Goal: Task Accomplishment & Management: Manage account settings

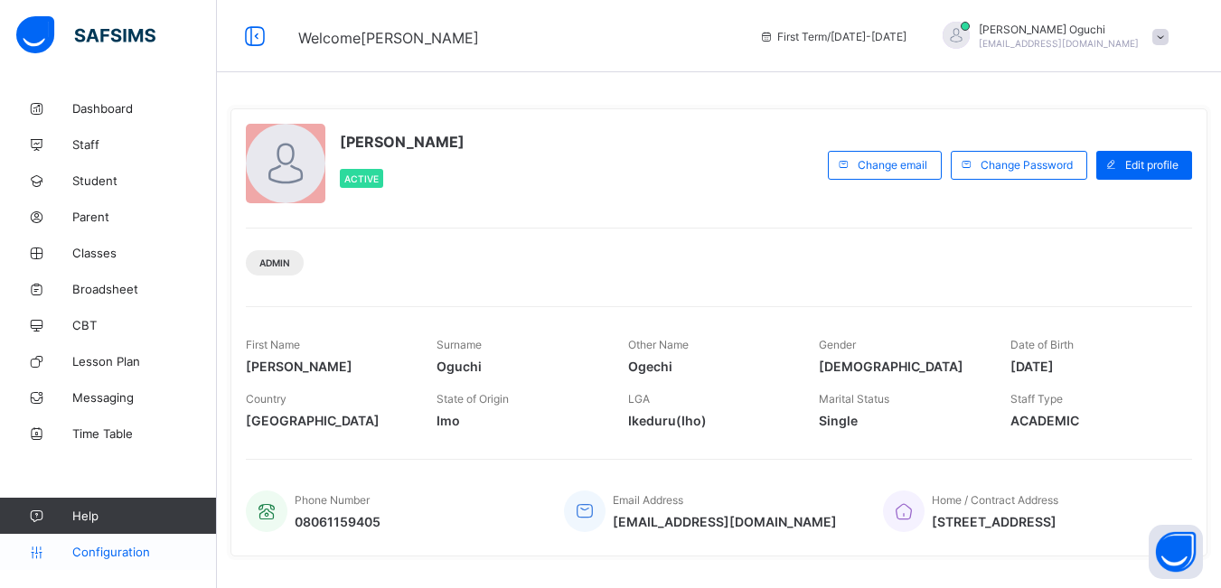
click at [117, 553] on span "Configuration" at bounding box center [144, 552] width 144 height 14
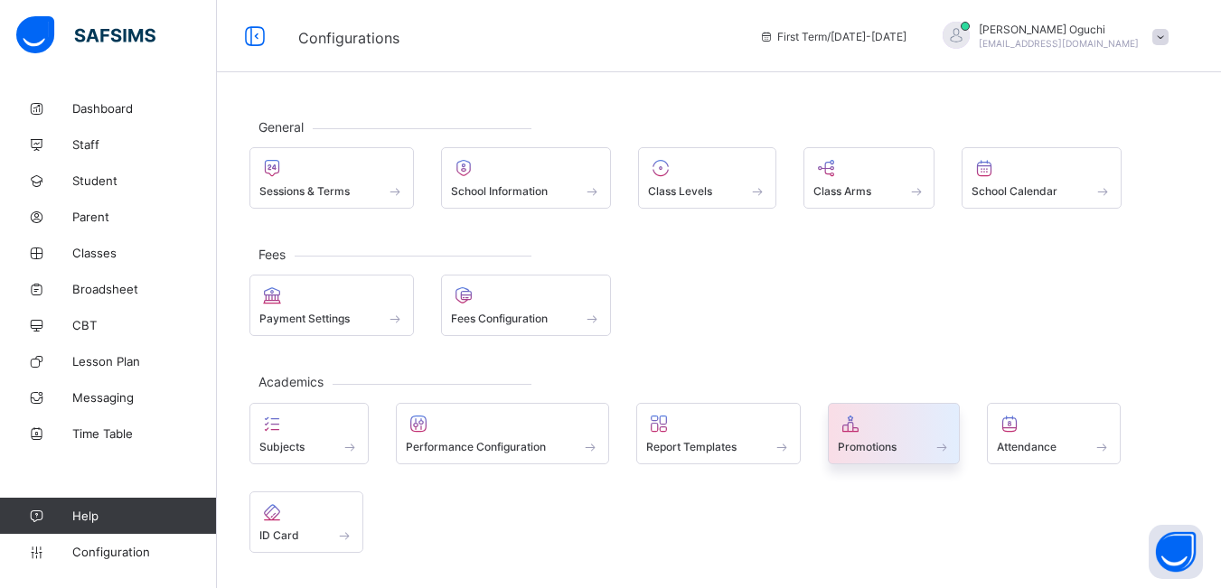
click at [893, 450] on span "Promotions" at bounding box center [867, 447] width 59 height 14
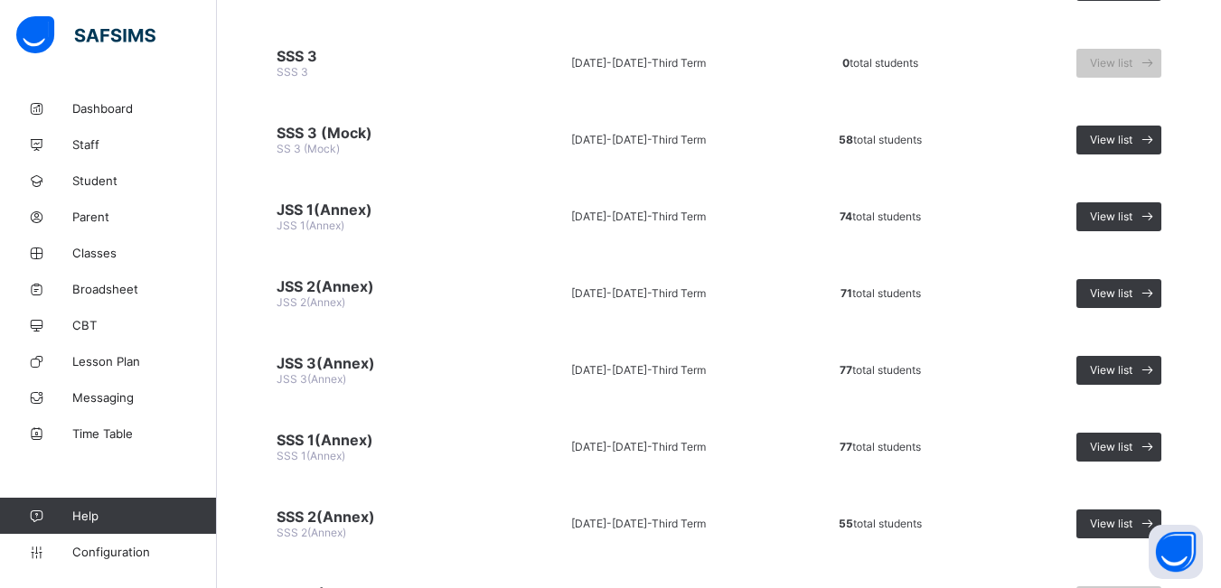
scroll to position [1356, 0]
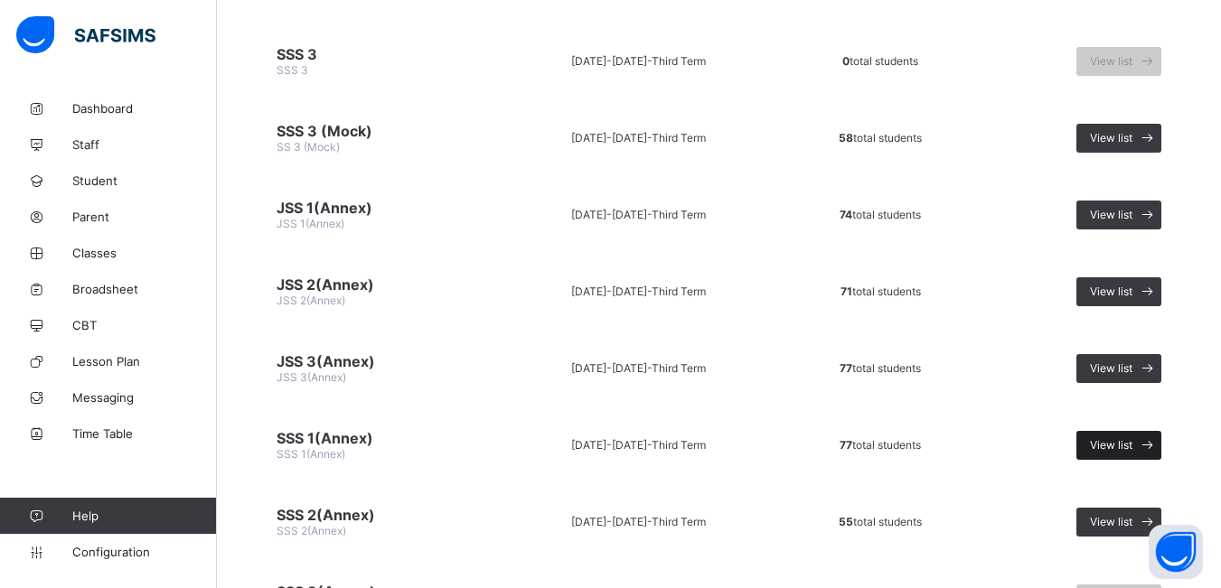
click at [1110, 445] on span "View list" at bounding box center [1111, 445] width 42 height 14
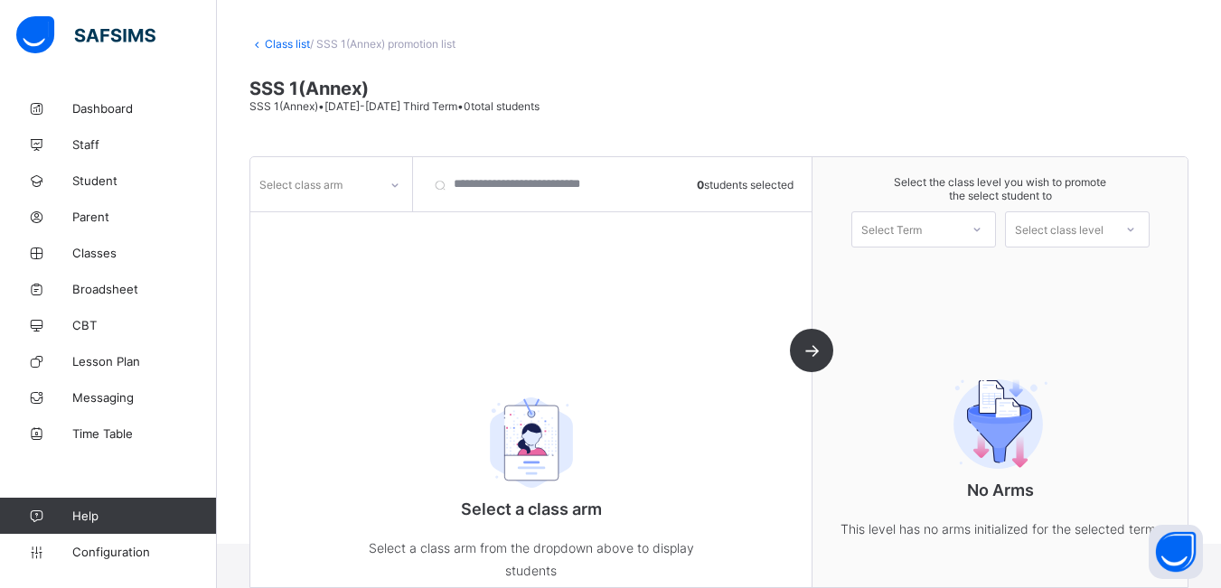
scroll to position [110, 0]
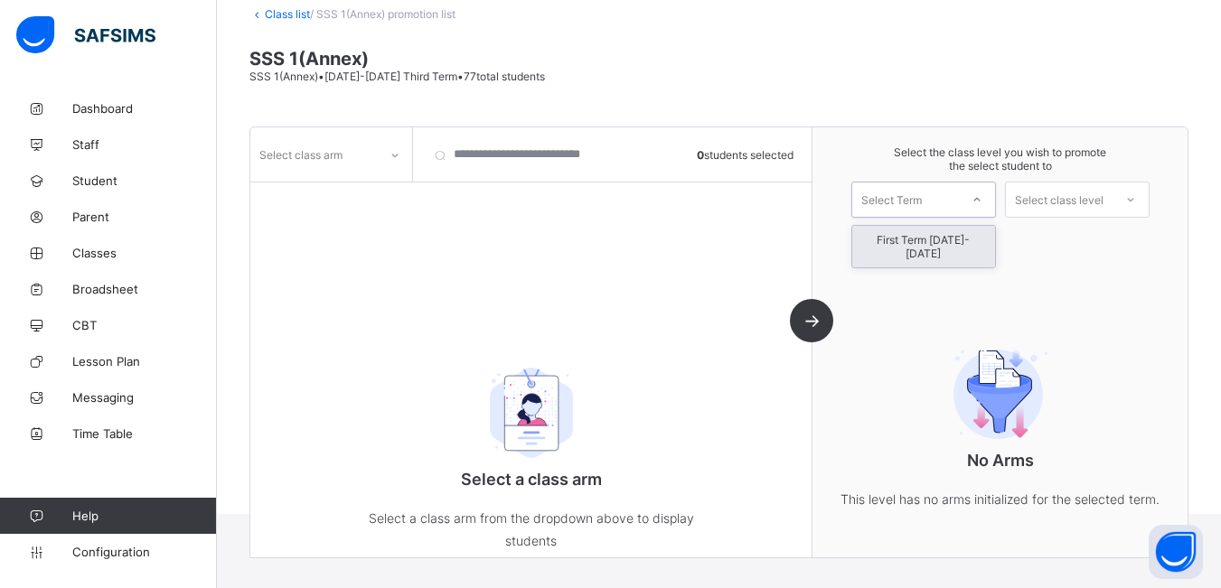
click at [993, 201] on div at bounding box center [977, 199] width 33 height 31
click at [980, 239] on div "First Term [DATE]-[DATE]" at bounding box center [923, 247] width 143 height 42
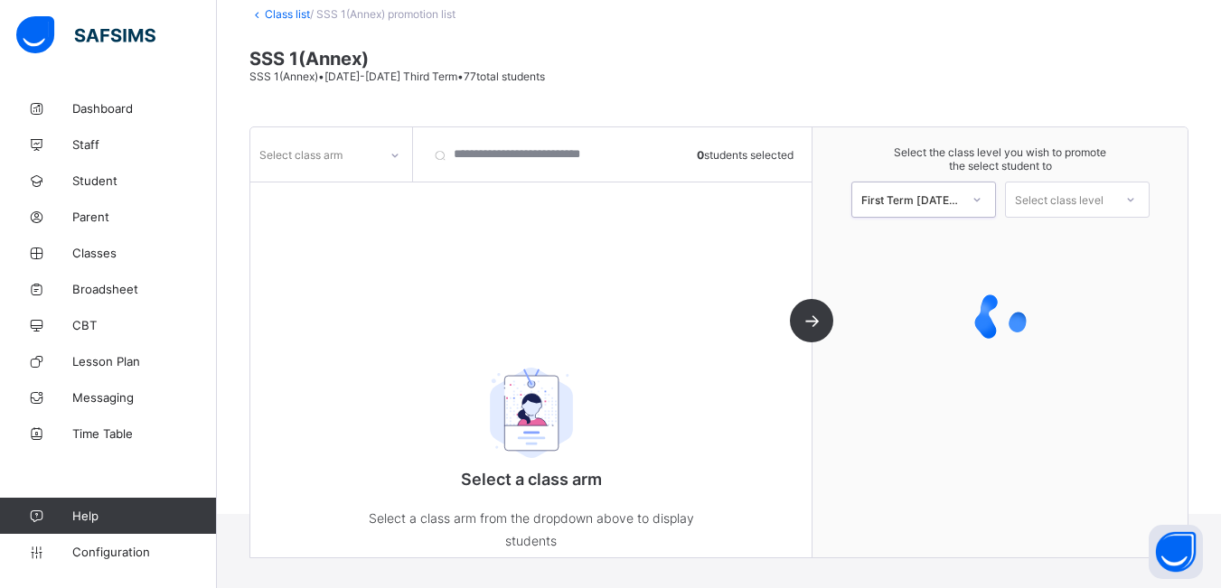
click at [1136, 198] on icon at bounding box center [1130, 200] width 11 height 18
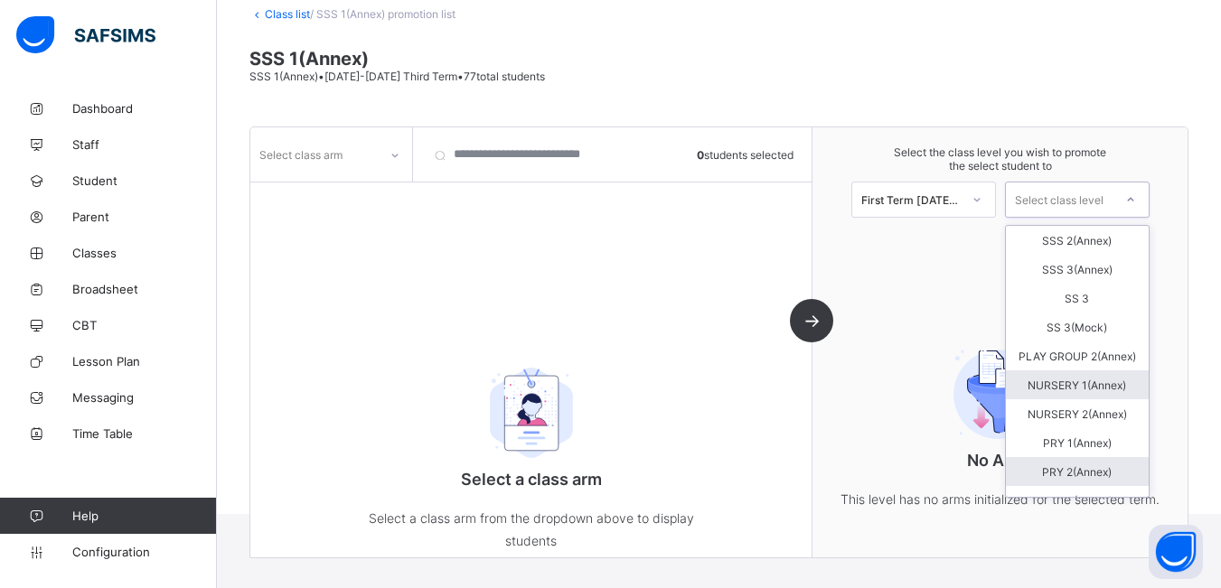
scroll to position [89, 0]
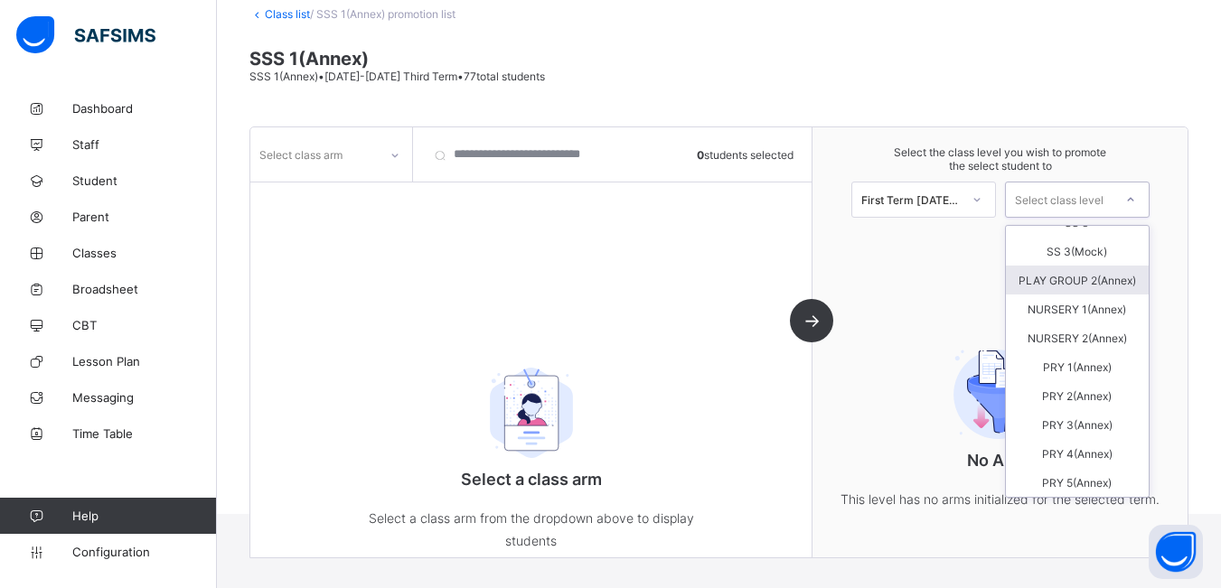
click at [394, 154] on icon at bounding box center [395, 155] width 11 height 18
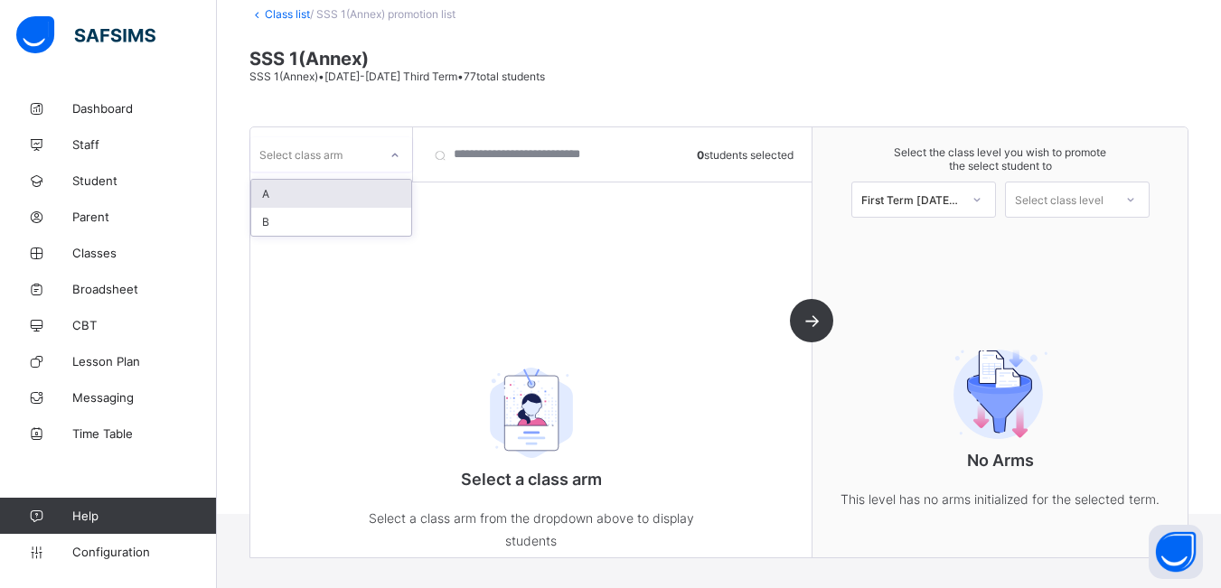
click at [365, 205] on div "A" at bounding box center [331, 194] width 160 height 28
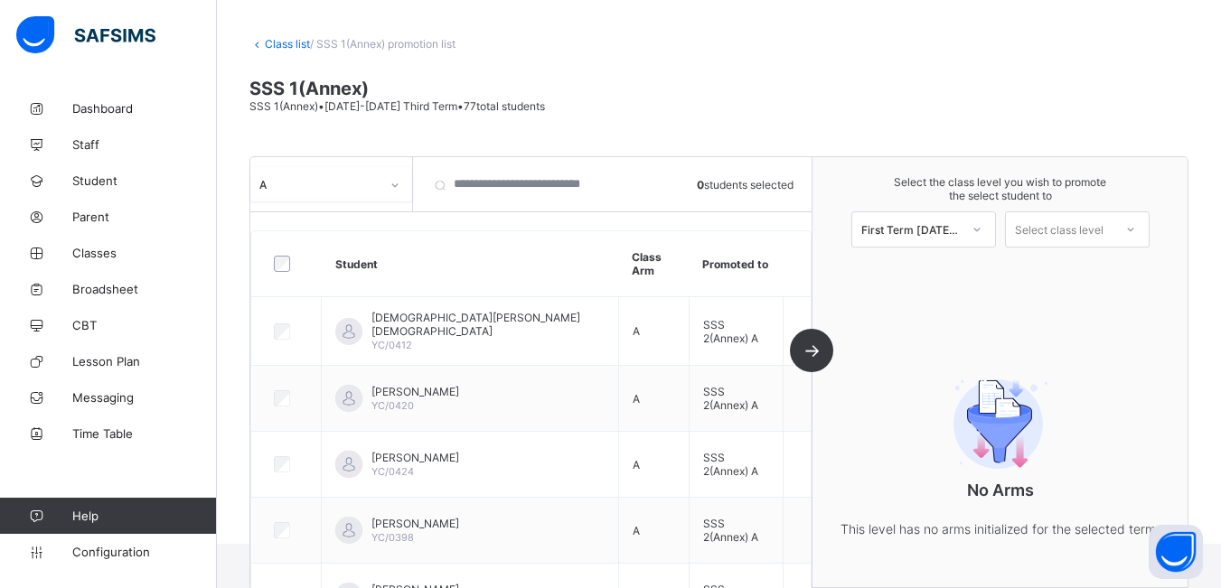
scroll to position [110, 0]
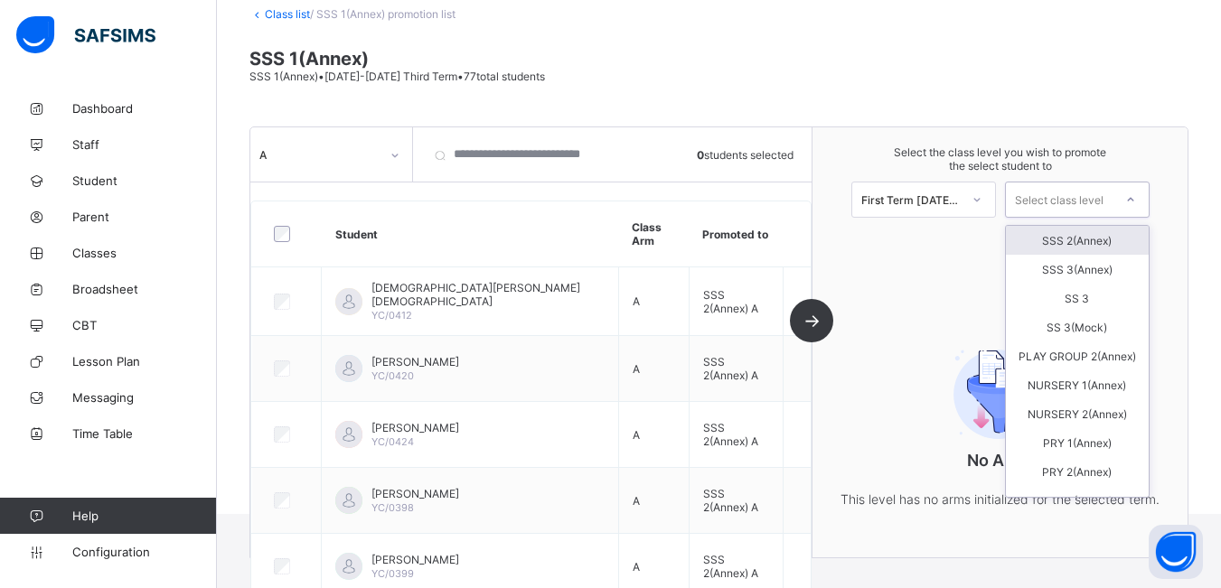
click at [1136, 202] on icon at bounding box center [1130, 200] width 11 height 18
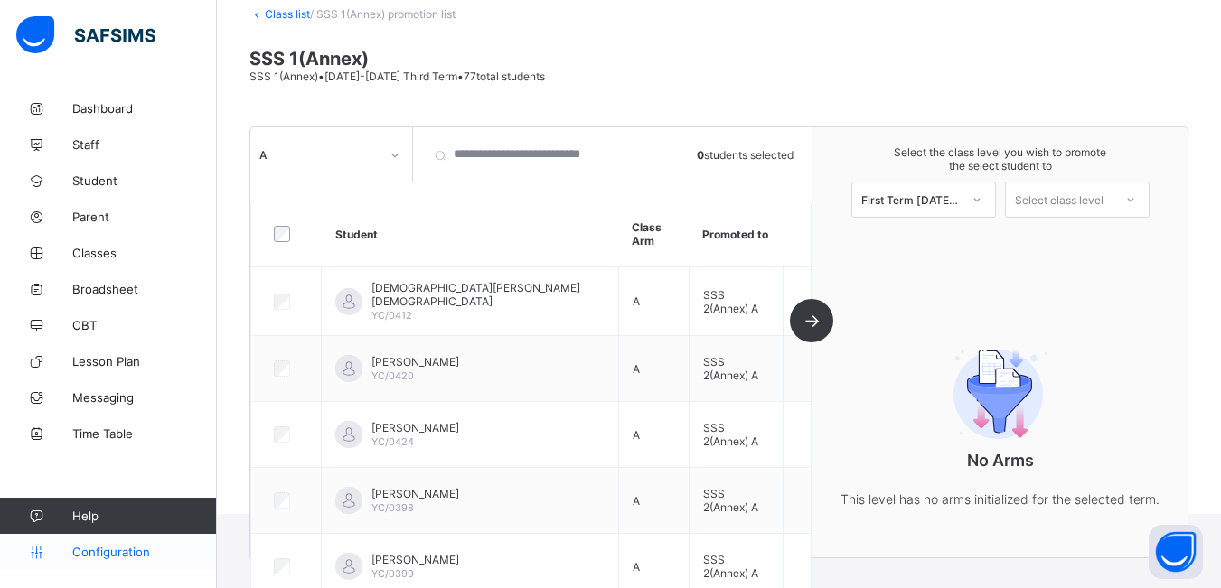
click at [123, 555] on span "Configuration" at bounding box center [144, 552] width 144 height 14
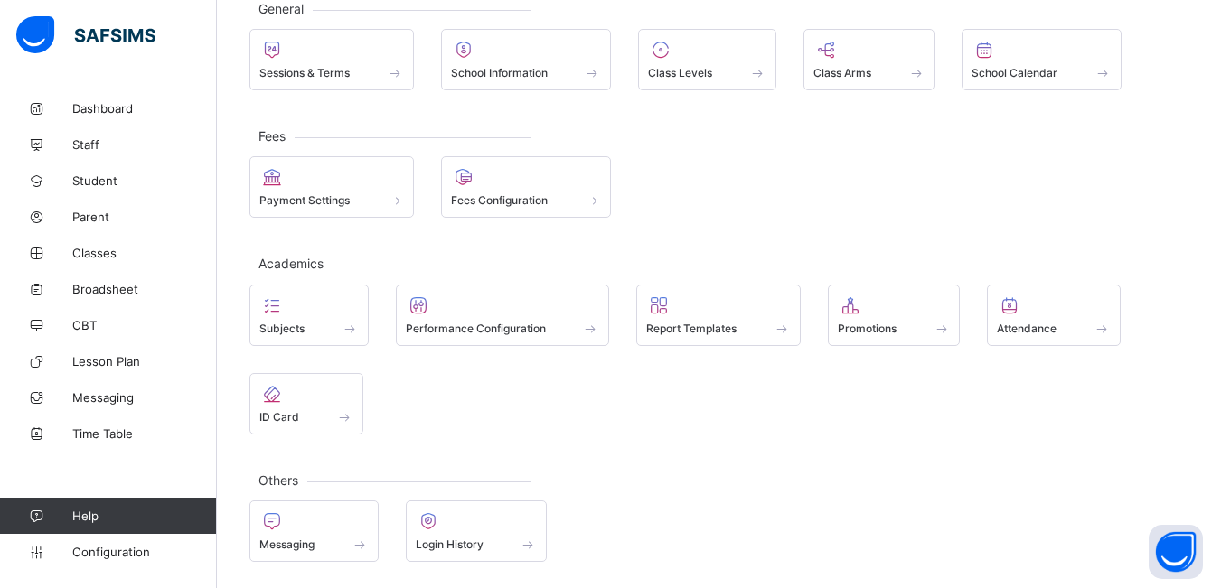
scroll to position [119, 0]
click at [84, 549] on span "Configuration" at bounding box center [144, 552] width 144 height 14
click at [880, 296] on div at bounding box center [894, 305] width 113 height 22
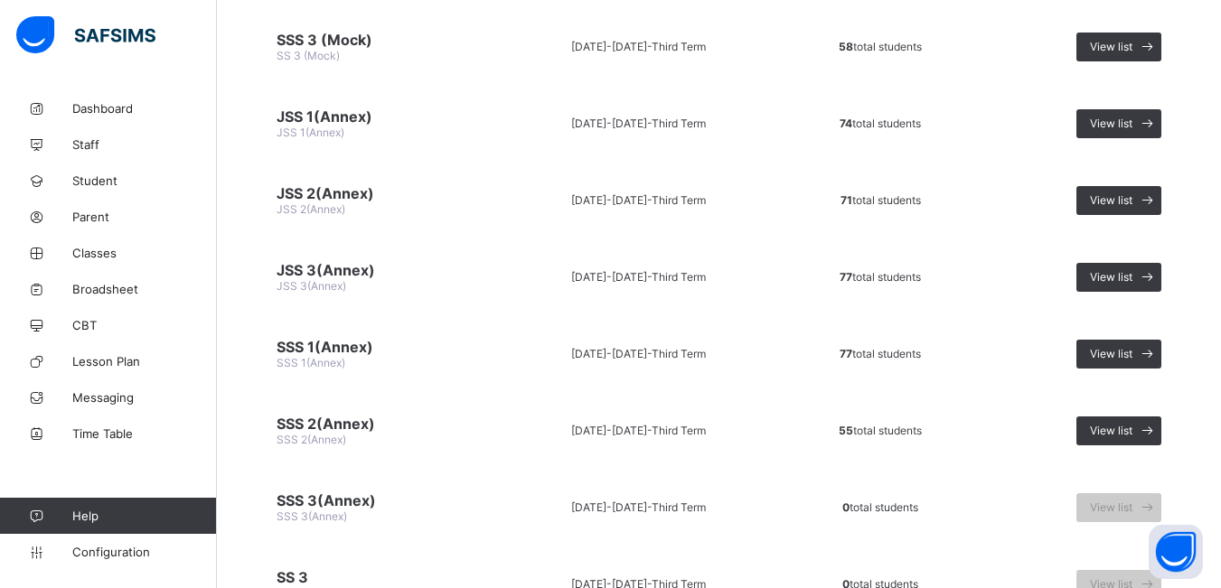
scroll to position [1470, 0]
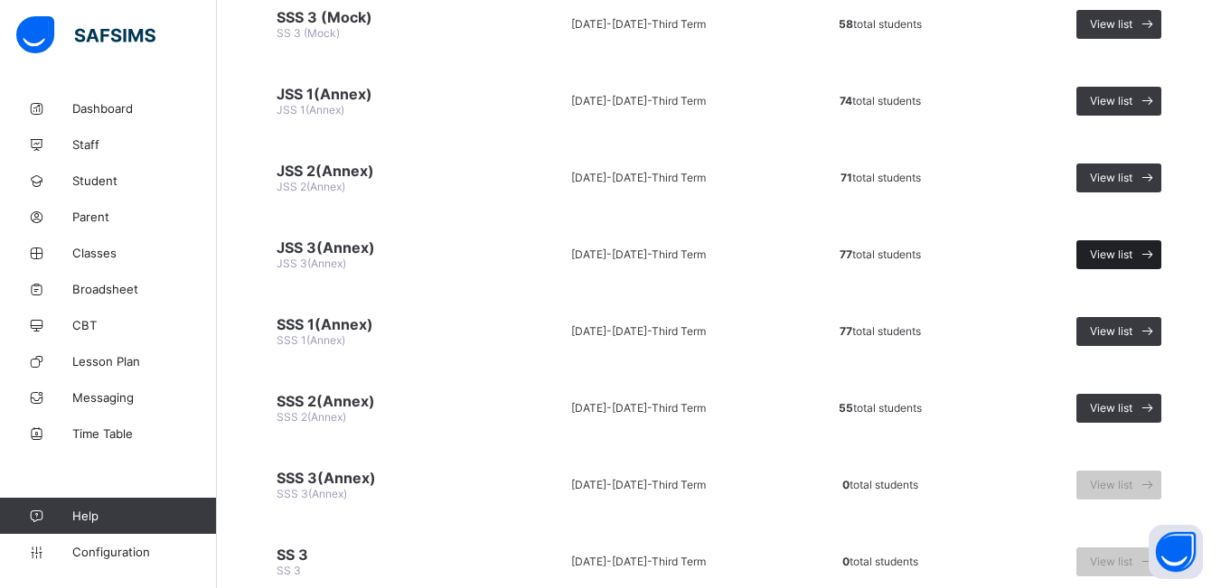
click at [1152, 256] on icon at bounding box center [1147, 254] width 19 height 17
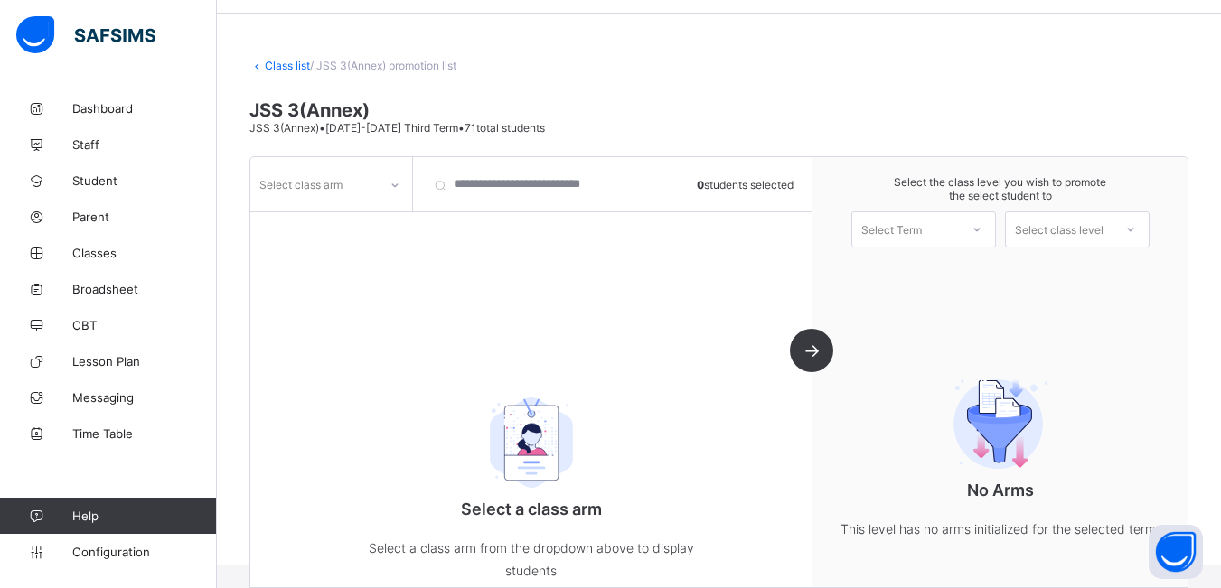
scroll to position [110, 0]
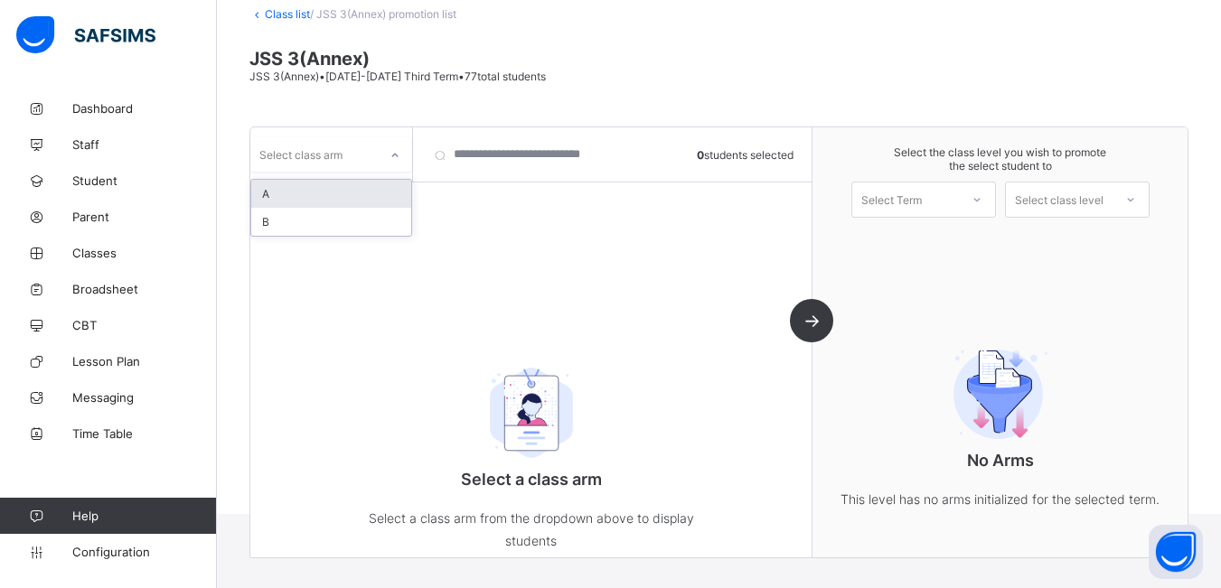
click at [399, 153] on icon at bounding box center [395, 155] width 11 height 18
click at [384, 188] on div "A" at bounding box center [331, 194] width 160 height 28
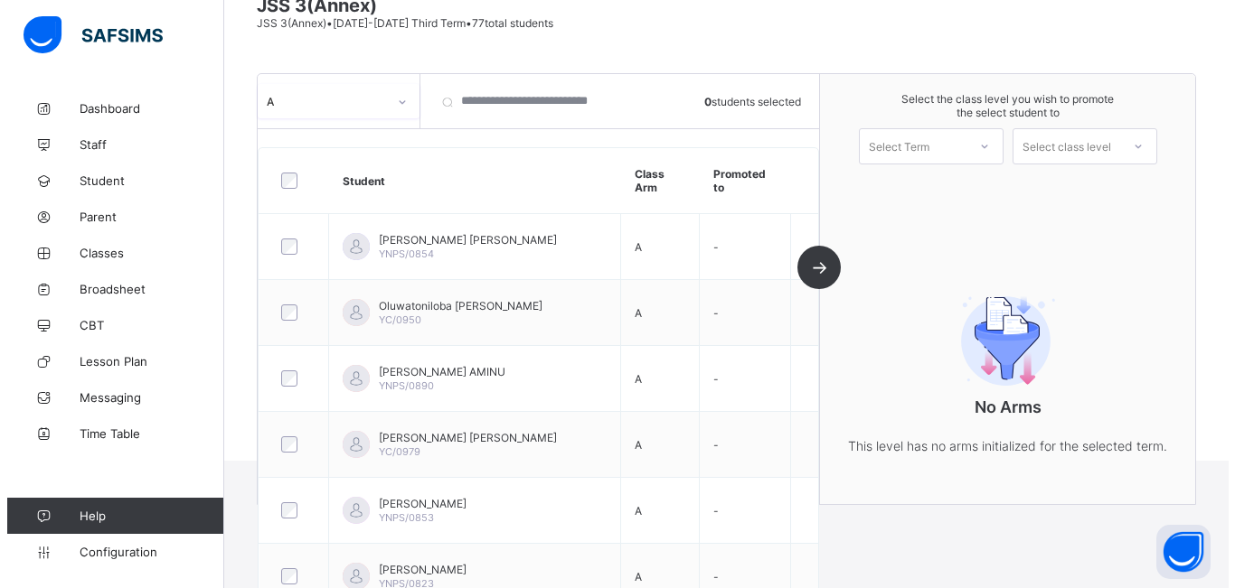
scroll to position [146, 0]
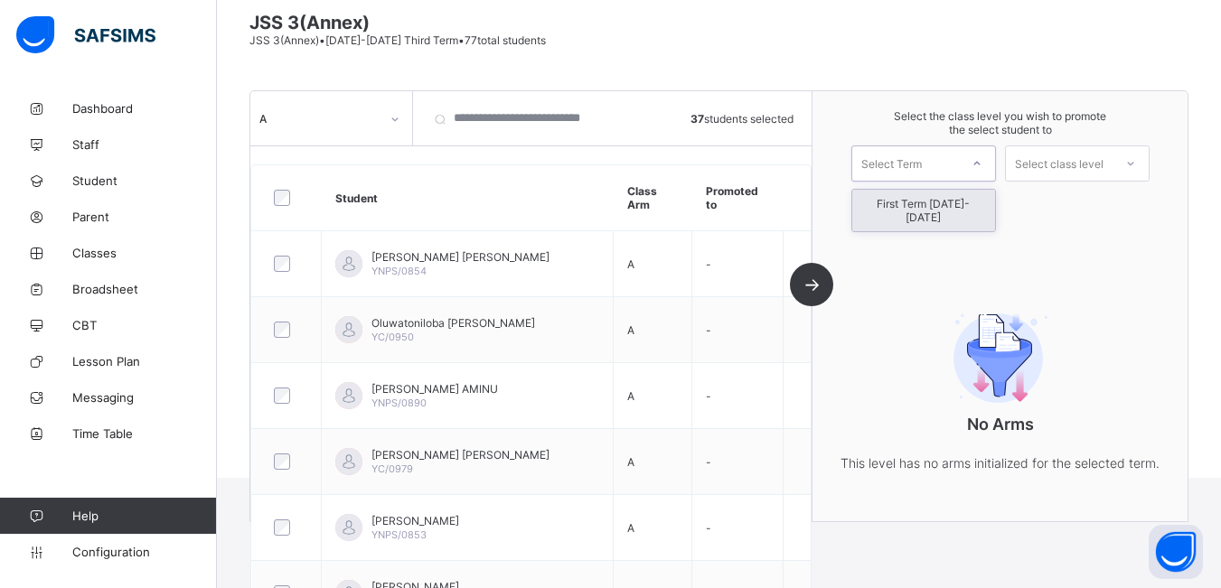
click at [982, 164] on icon at bounding box center [977, 164] width 11 height 18
click at [975, 206] on div "First Term [DATE]-[DATE]" at bounding box center [923, 211] width 143 height 42
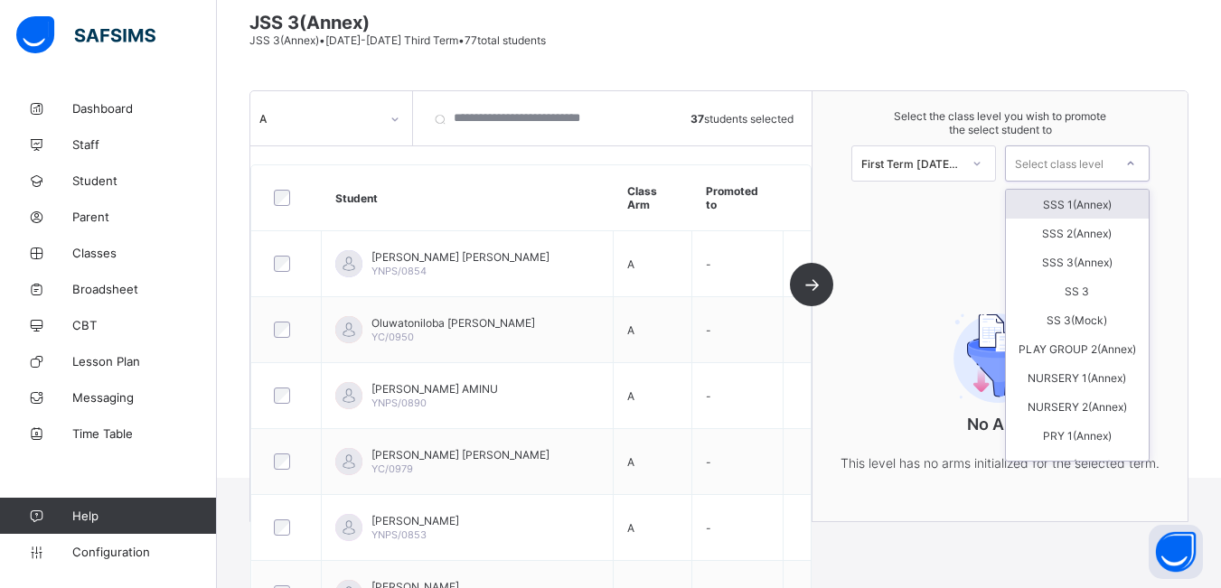
click at [1136, 164] on icon at bounding box center [1130, 164] width 11 height 18
click at [1113, 208] on div "SSS 1(Annex)" at bounding box center [1077, 204] width 143 height 29
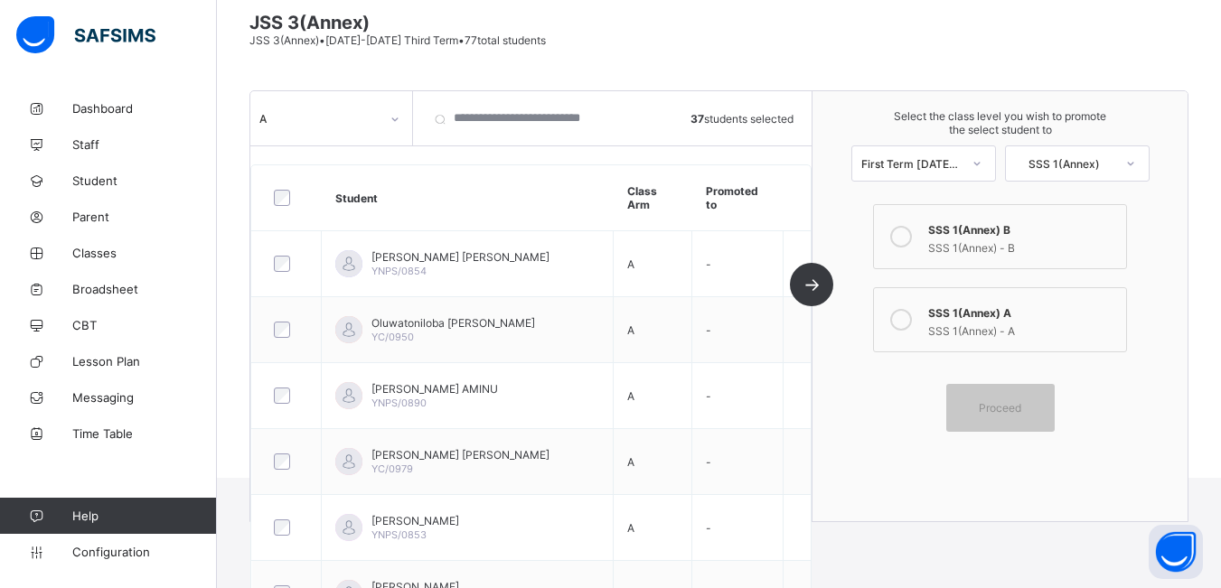
click at [906, 317] on icon at bounding box center [901, 320] width 22 height 22
click at [1019, 409] on span "Proceed" at bounding box center [1000, 408] width 42 height 14
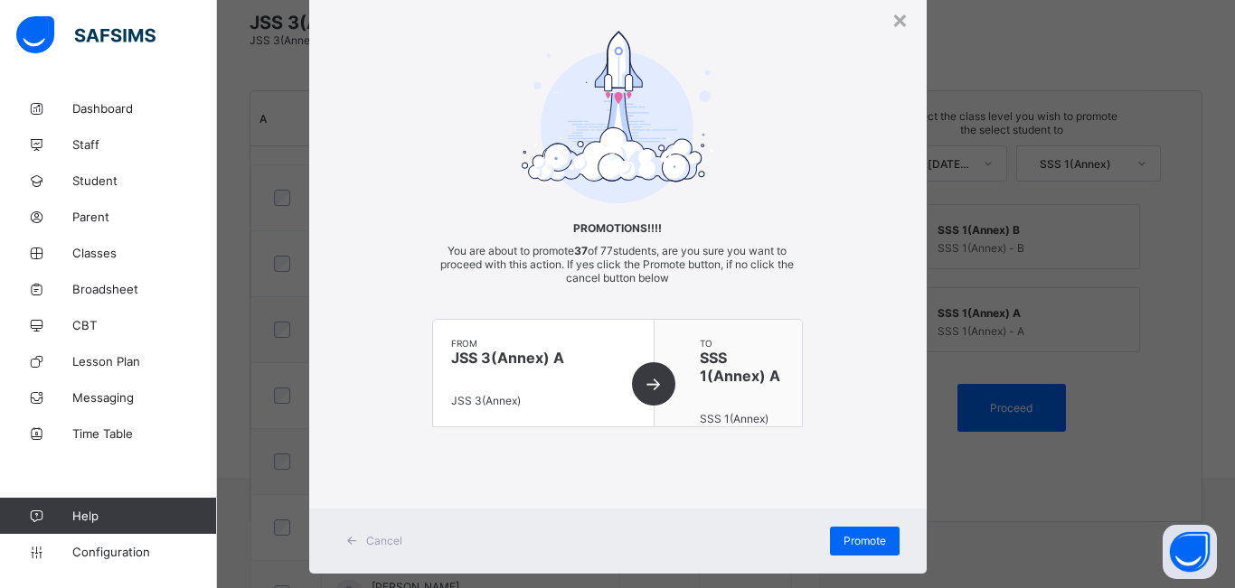
scroll to position [90, 0]
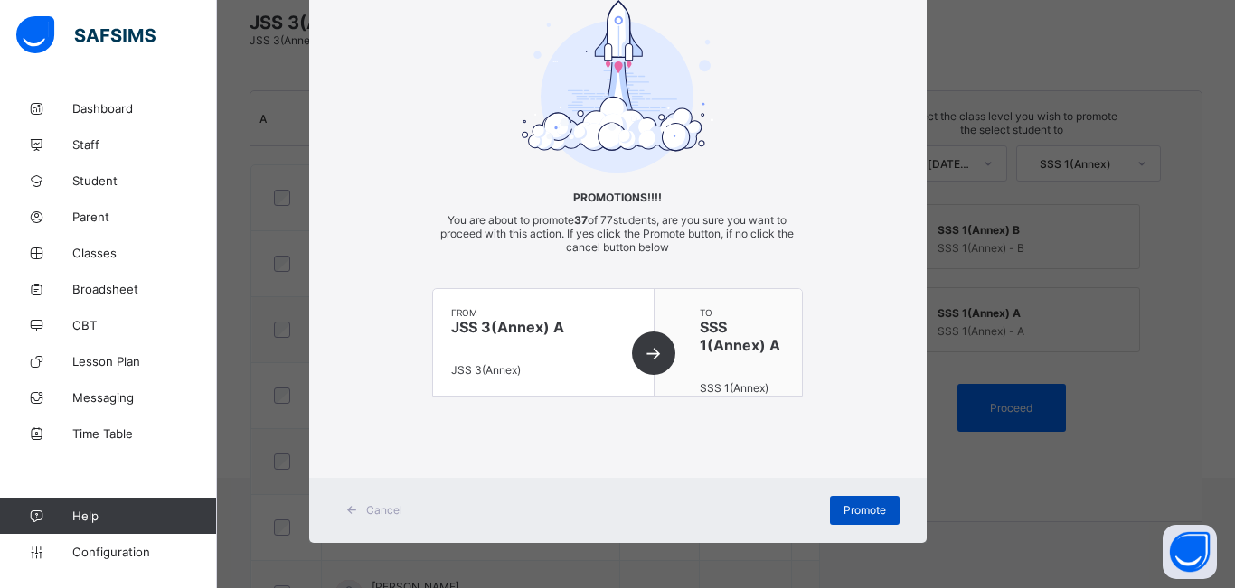
click at [844, 509] on span "Promote" at bounding box center [864, 510] width 42 height 14
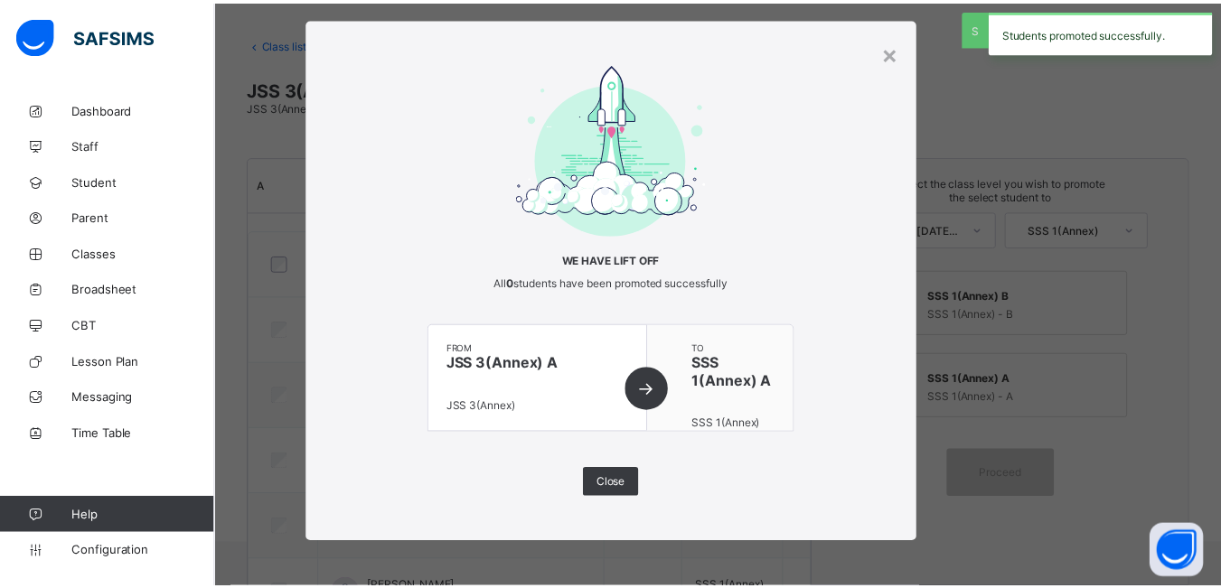
scroll to position [146, 0]
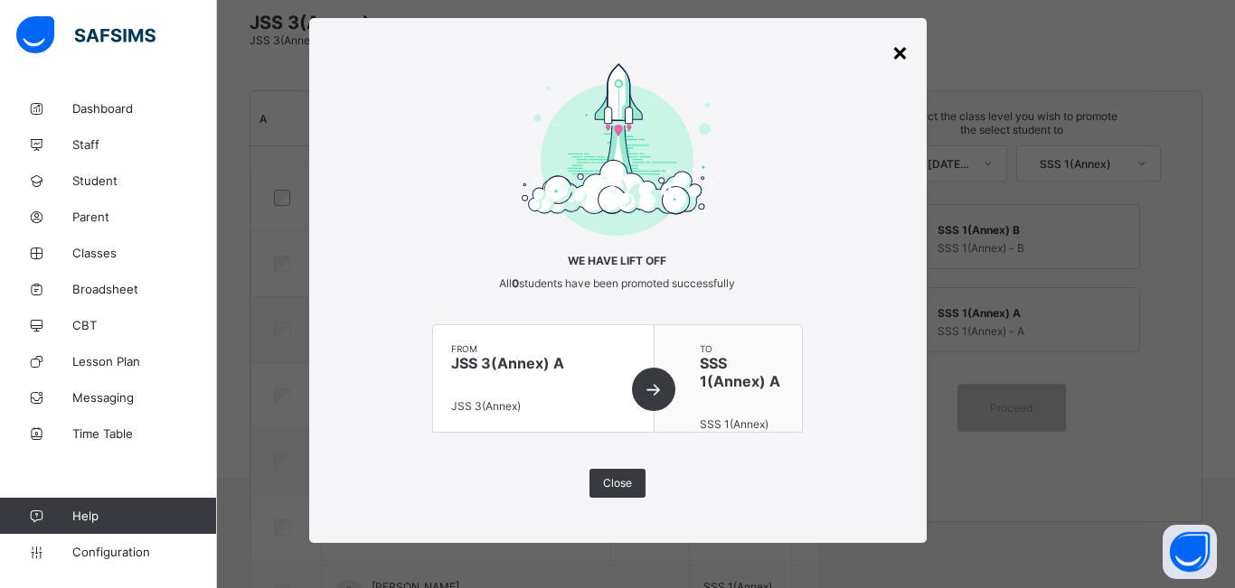
click at [897, 54] on div "×" at bounding box center [899, 51] width 17 height 31
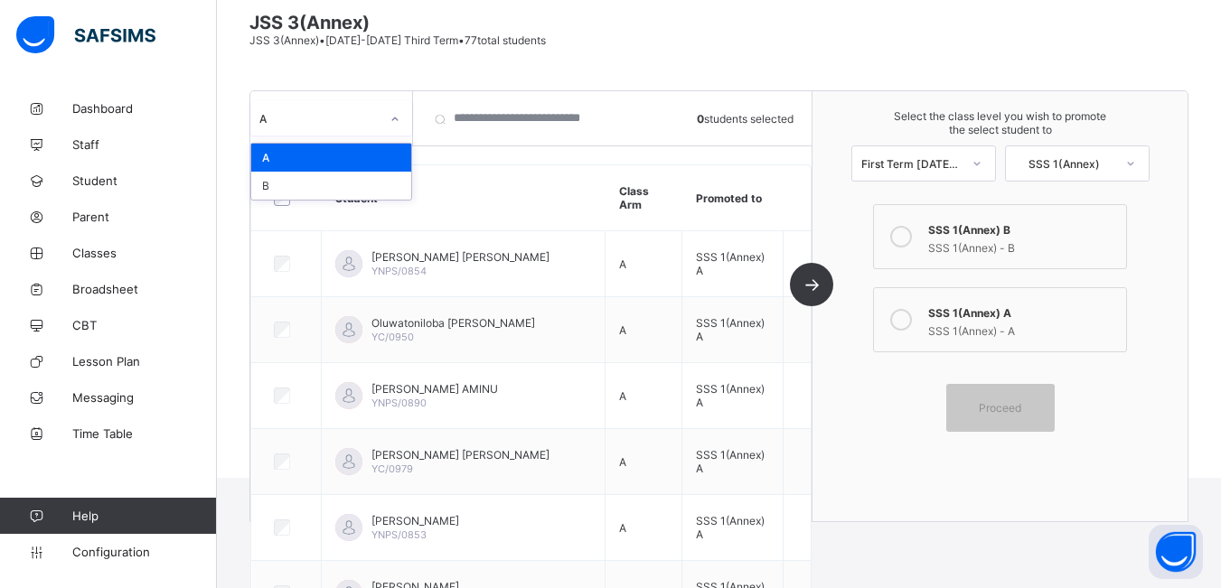
click at [398, 121] on icon at bounding box center [395, 119] width 11 height 18
click at [260, 186] on div "B" at bounding box center [331, 186] width 160 height 28
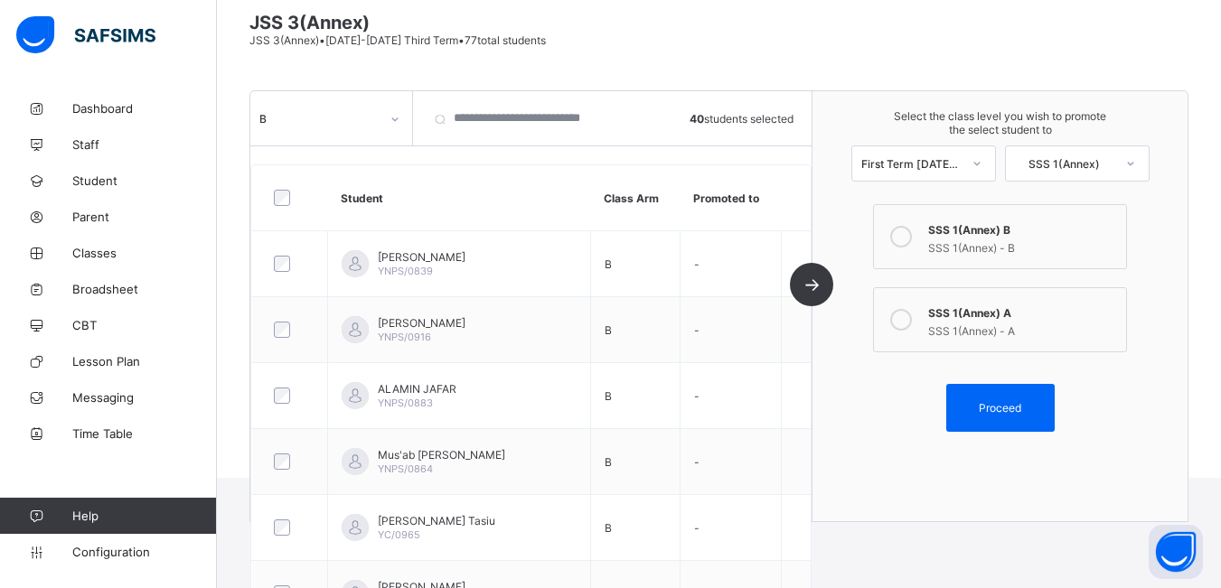
click at [911, 235] on icon at bounding box center [901, 237] width 22 height 22
click at [1009, 405] on span "Proceed" at bounding box center [1000, 408] width 42 height 14
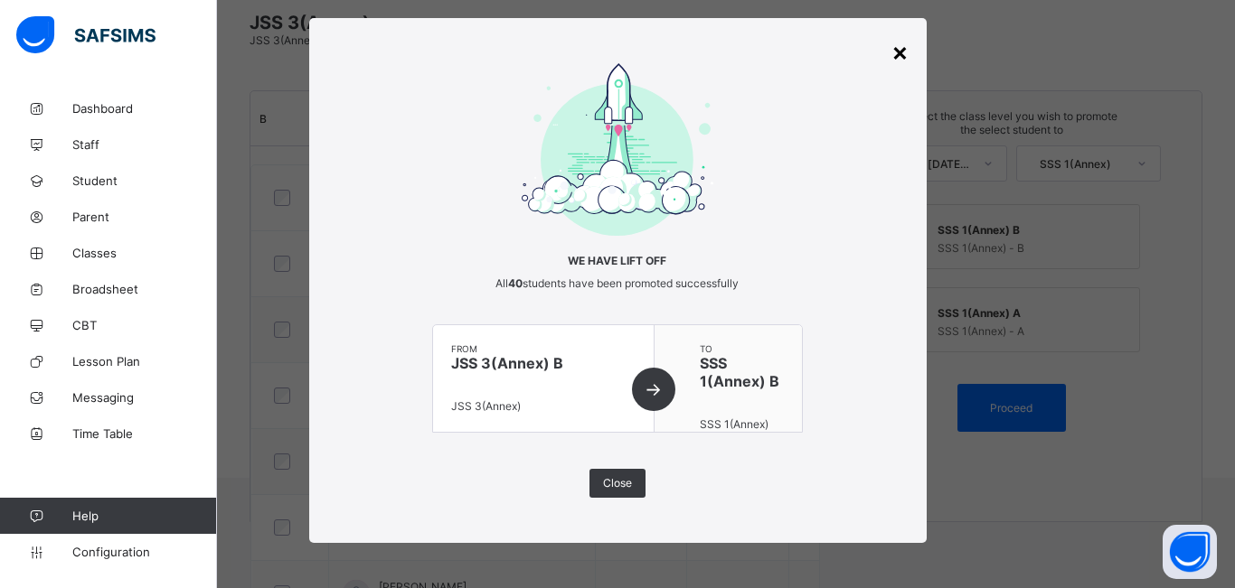
click at [898, 48] on div "×" at bounding box center [899, 51] width 17 height 31
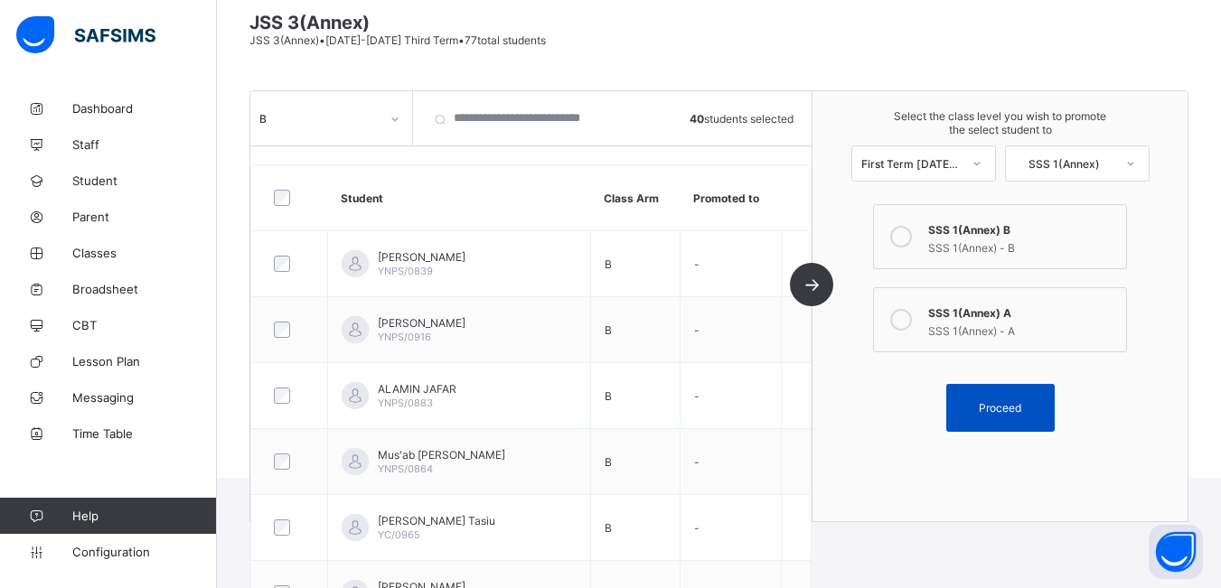
click at [1003, 412] on span "Proceed" at bounding box center [1000, 408] width 42 height 14
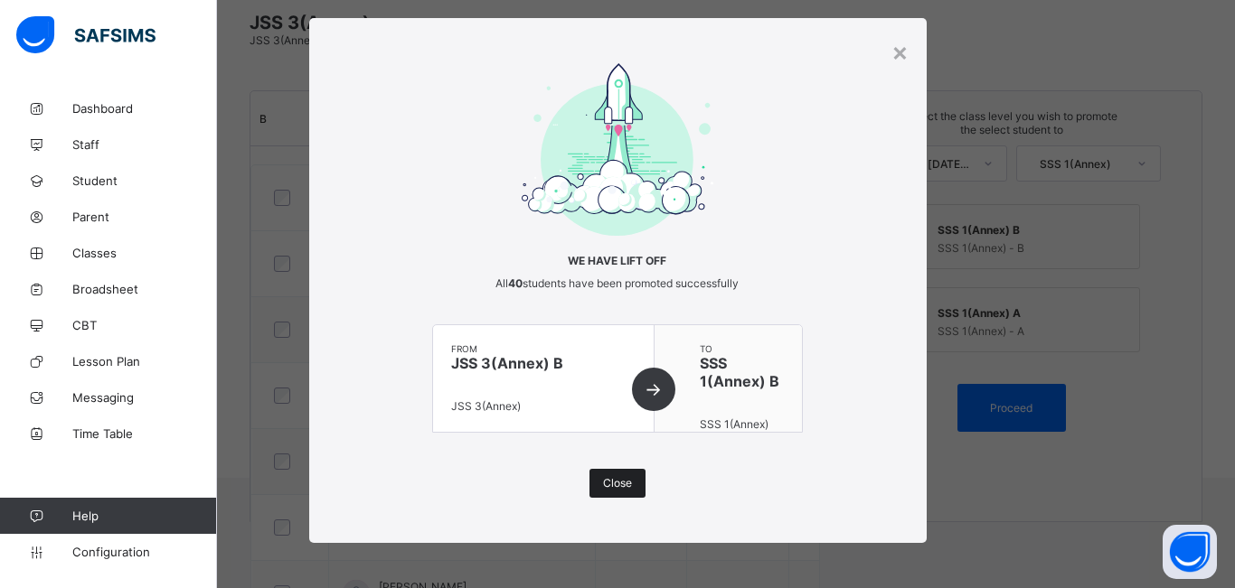
click at [607, 486] on span "Close" at bounding box center [617, 483] width 29 height 14
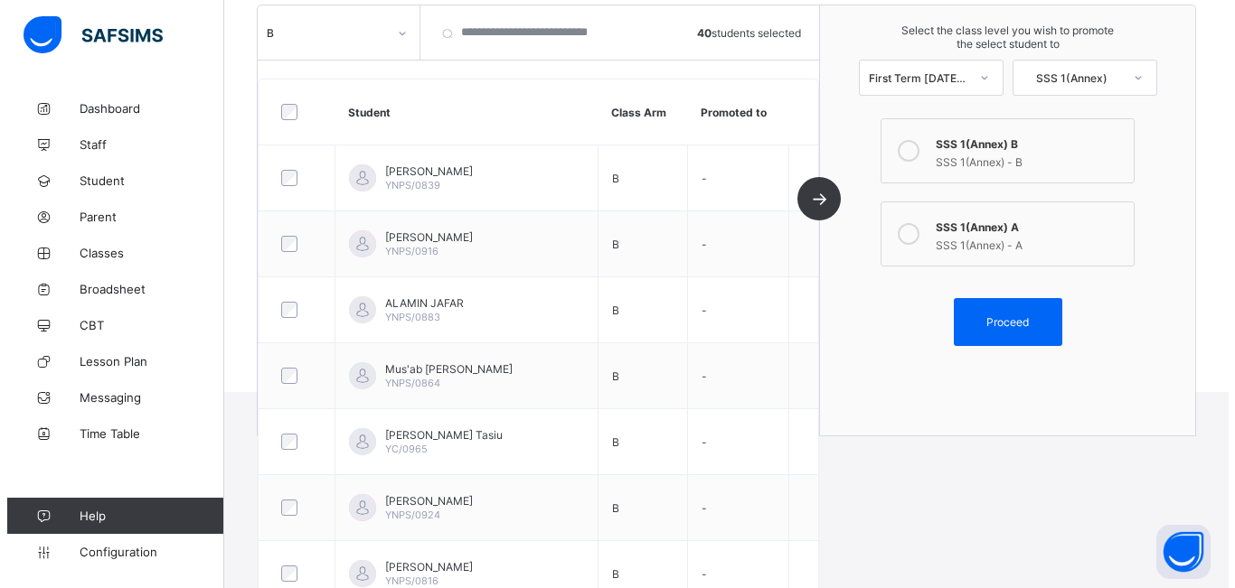
scroll to position [205, 0]
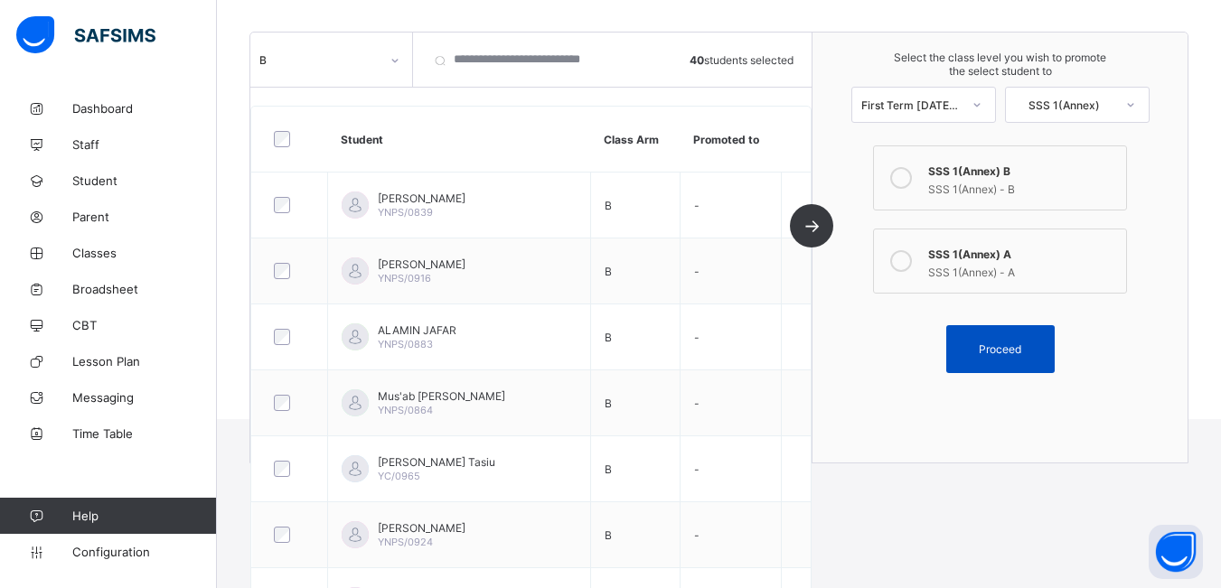
click at [994, 346] on span "Proceed" at bounding box center [1000, 350] width 42 height 14
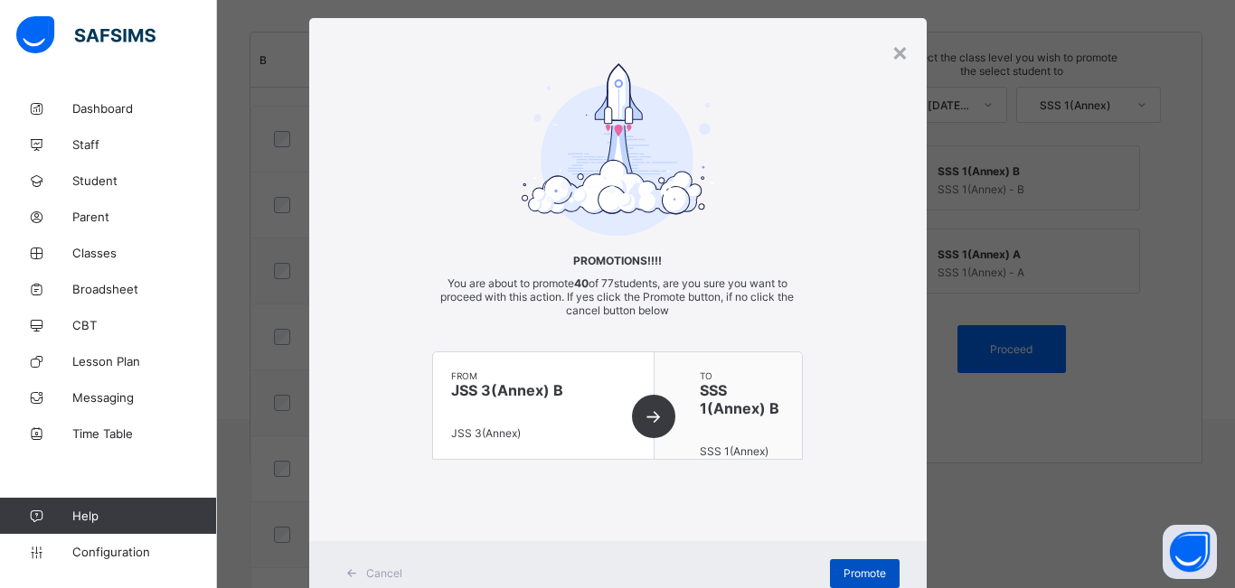
click at [850, 569] on span "Promote" at bounding box center [864, 574] width 42 height 14
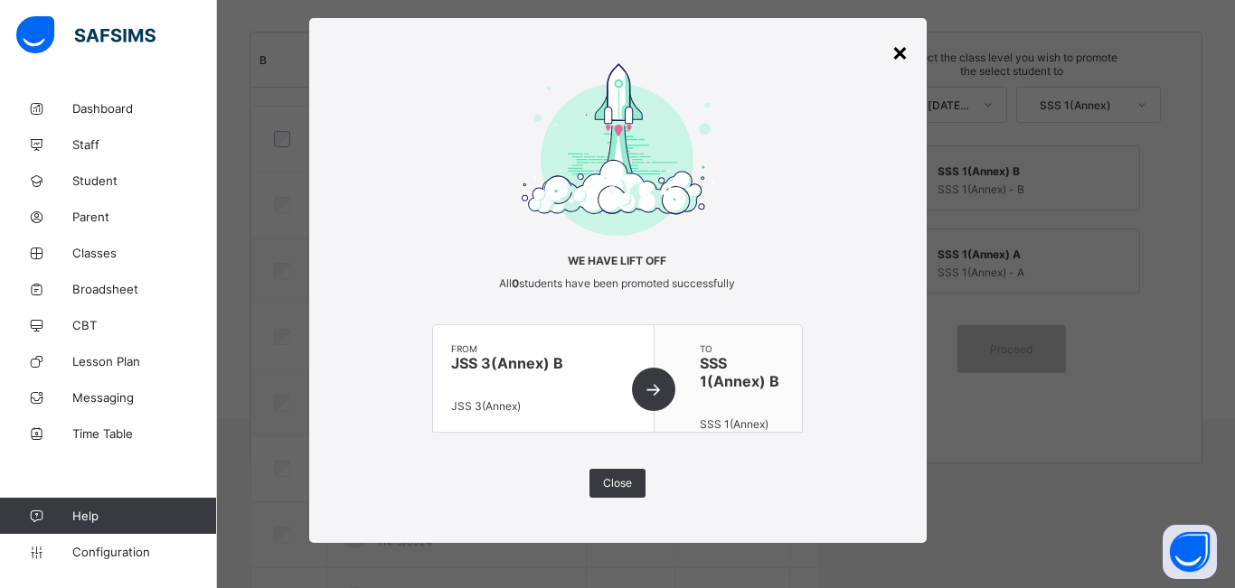
click at [897, 52] on div "×" at bounding box center [899, 51] width 17 height 31
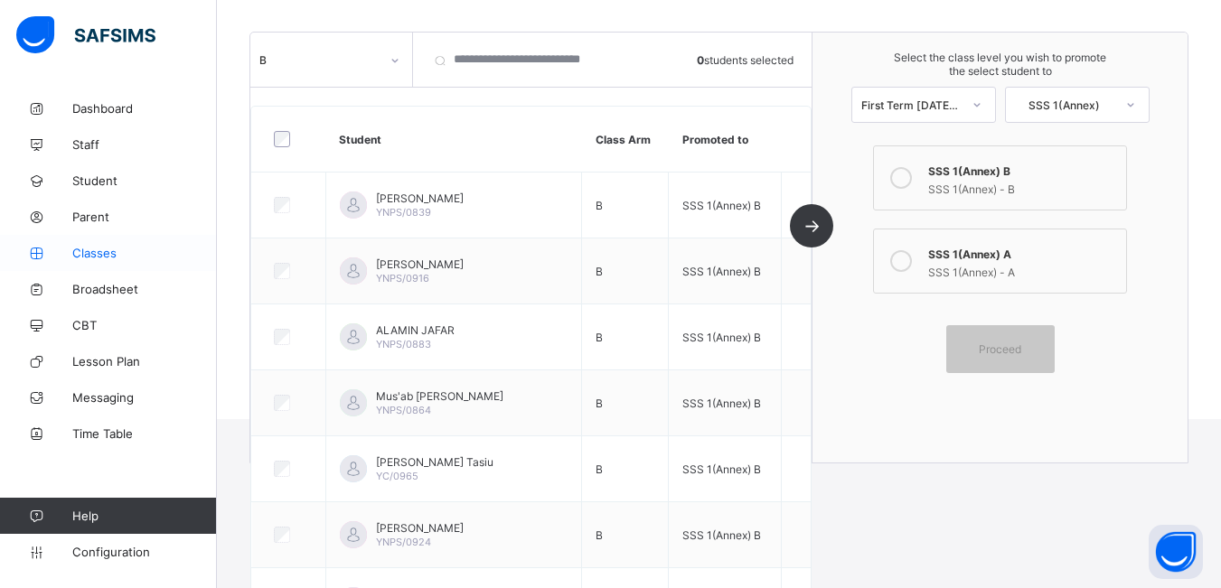
click at [90, 250] on span "Classes" at bounding box center [144, 253] width 145 height 14
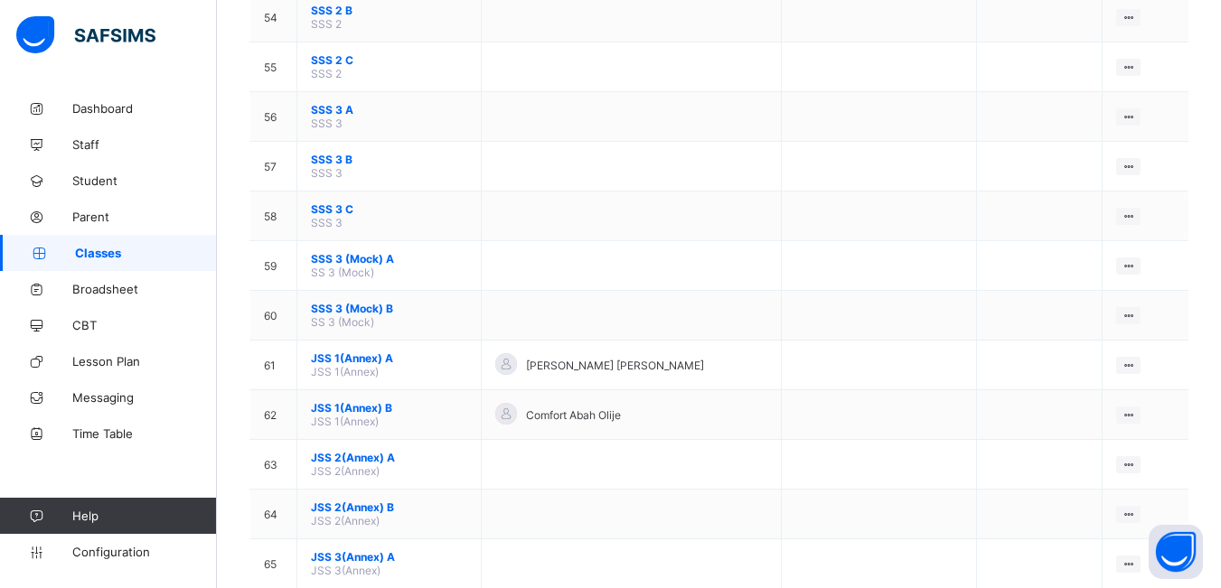
scroll to position [2856, 0]
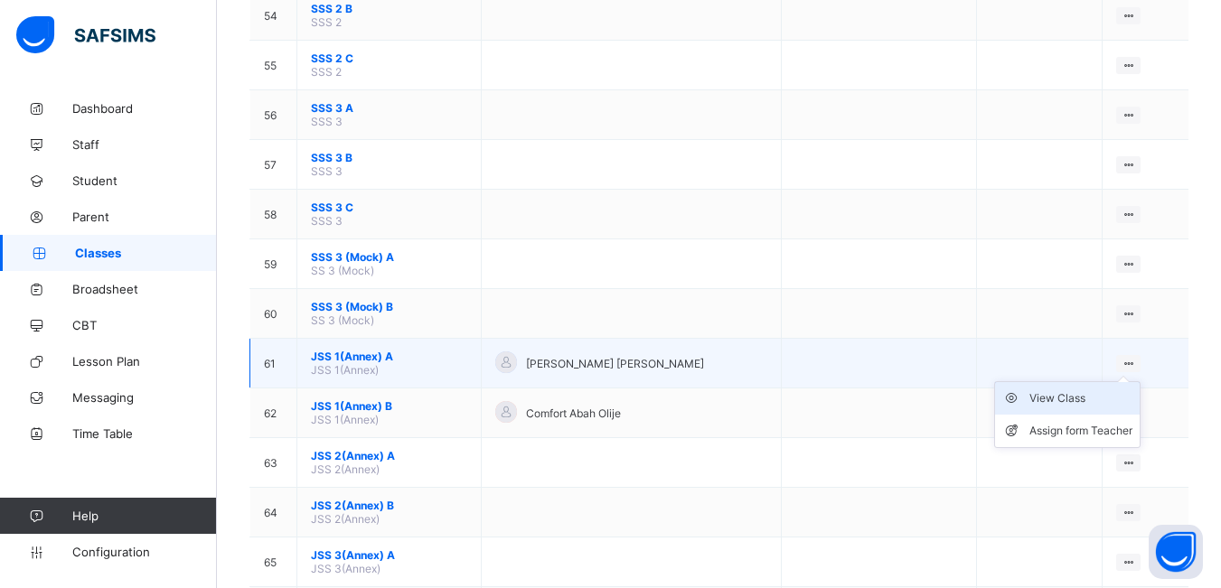
click at [1087, 396] on div "View Class" at bounding box center [1080, 399] width 103 height 18
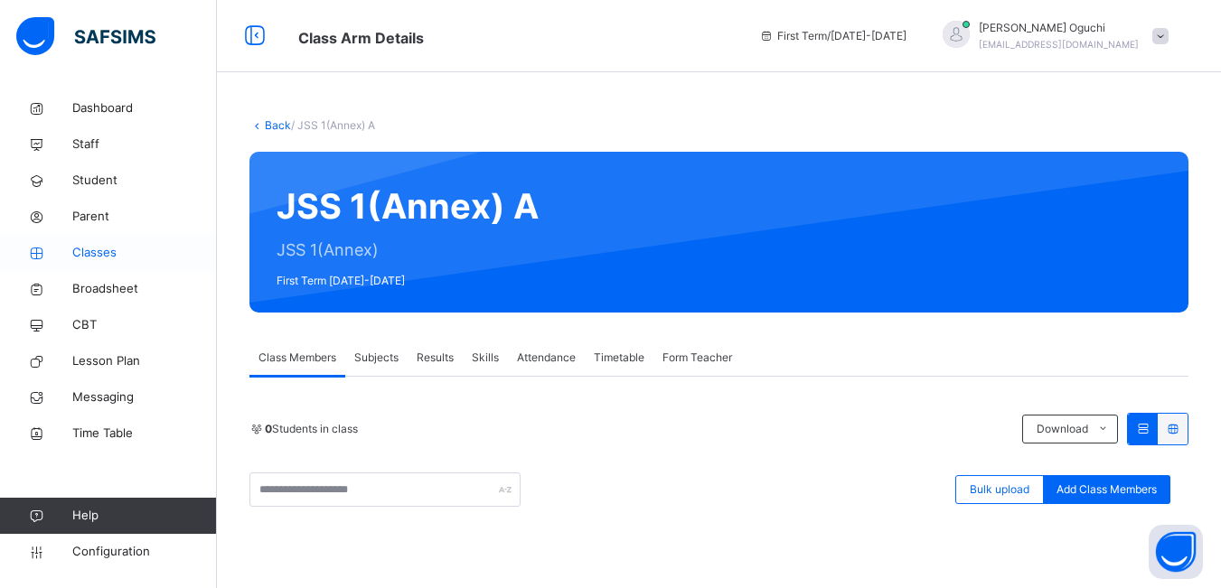
click at [80, 251] on span "Classes" at bounding box center [144, 253] width 145 height 18
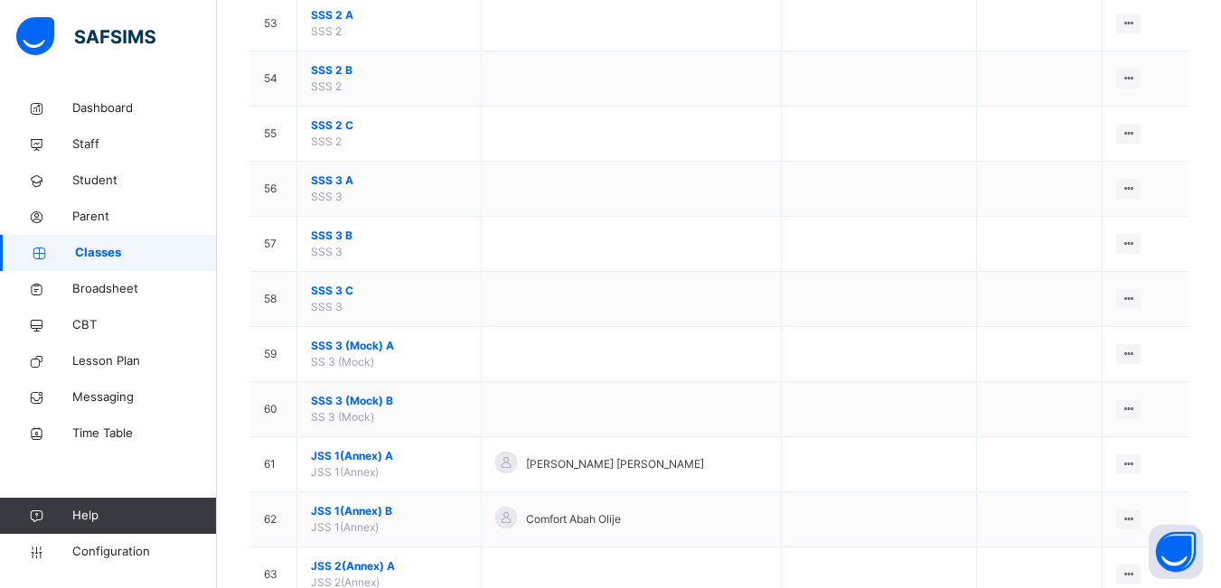
scroll to position [3600, 0]
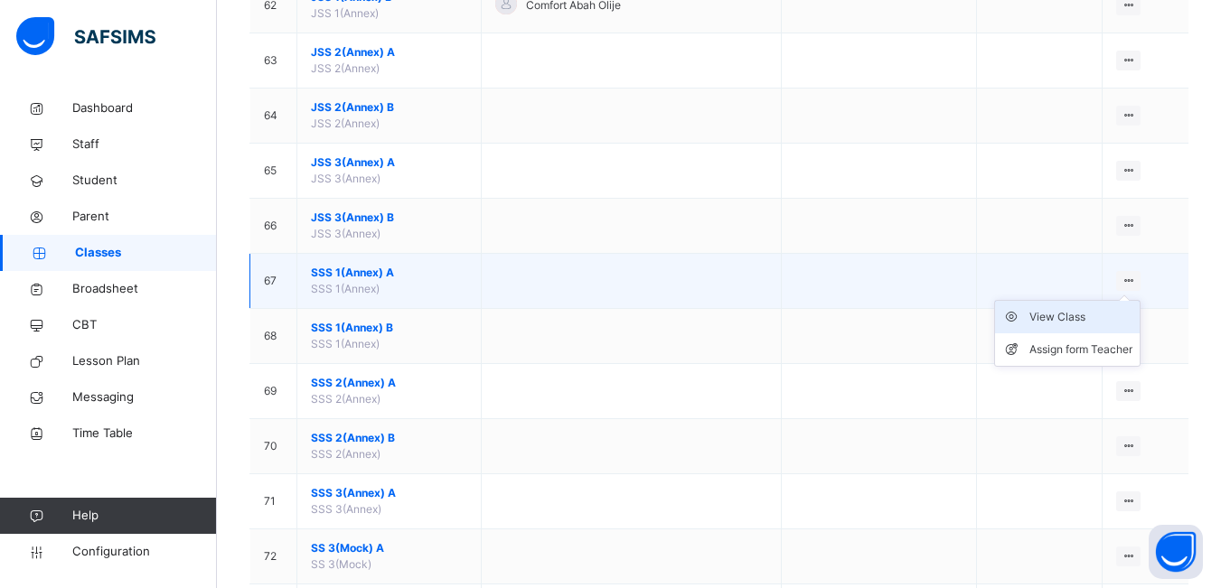
click at [1085, 321] on div "View Class" at bounding box center [1080, 317] width 103 height 18
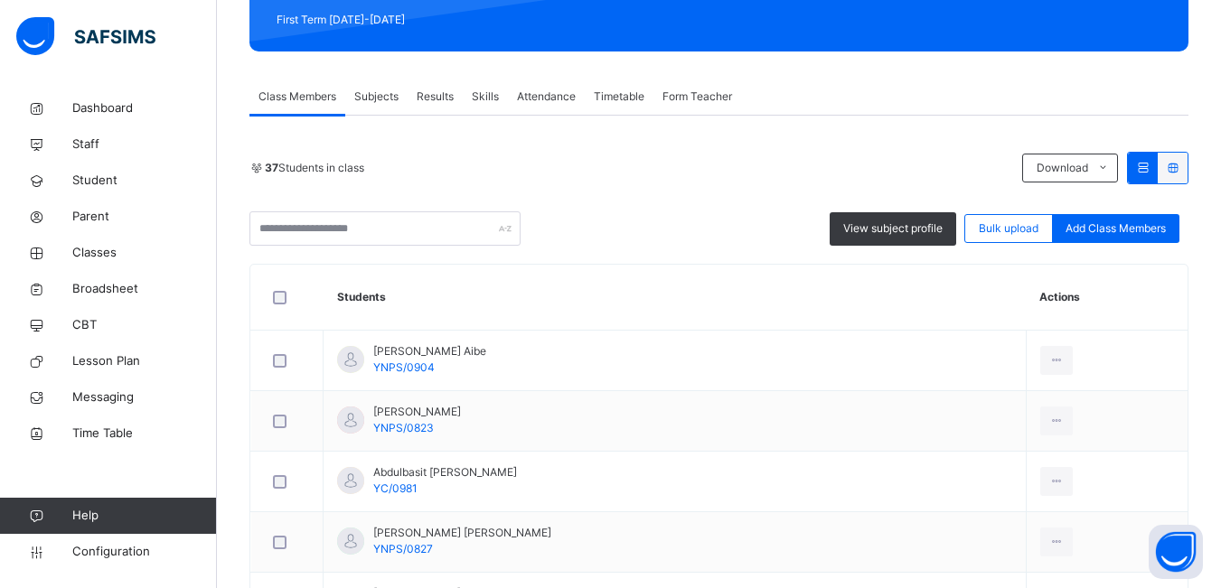
scroll to position [289, 0]
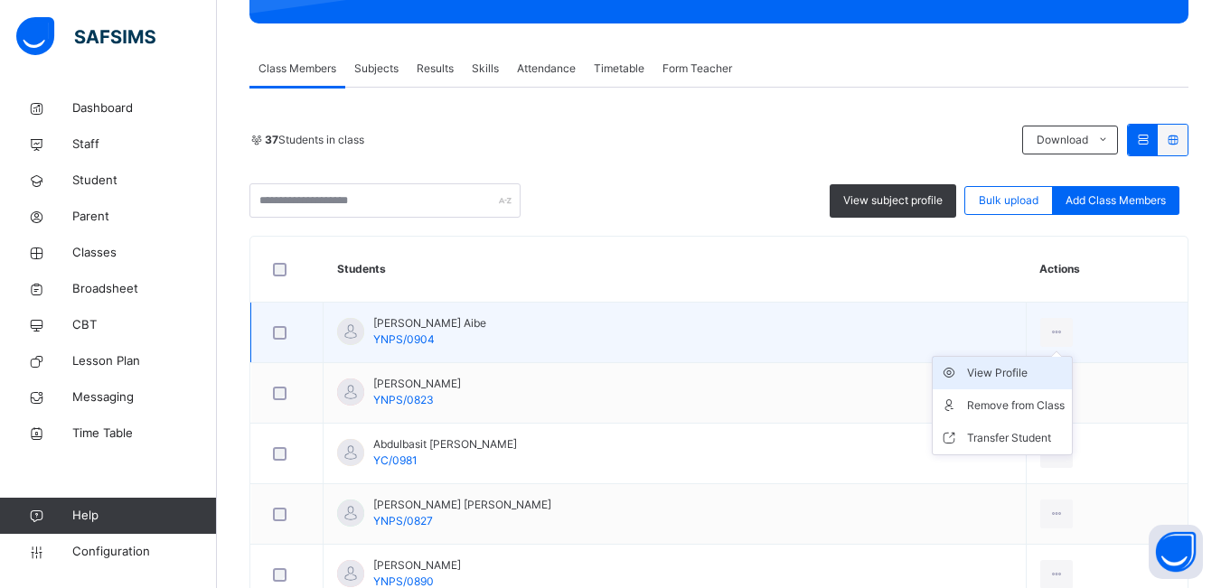
click at [995, 376] on div "View Profile" at bounding box center [1016, 373] width 98 height 18
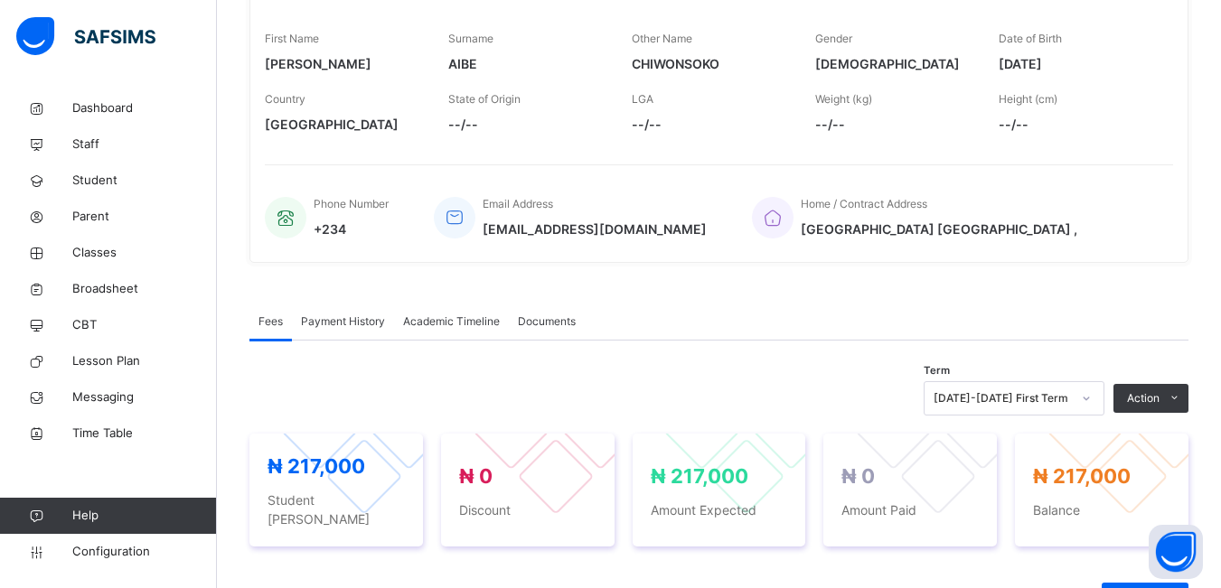
scroll to position [325, 0]
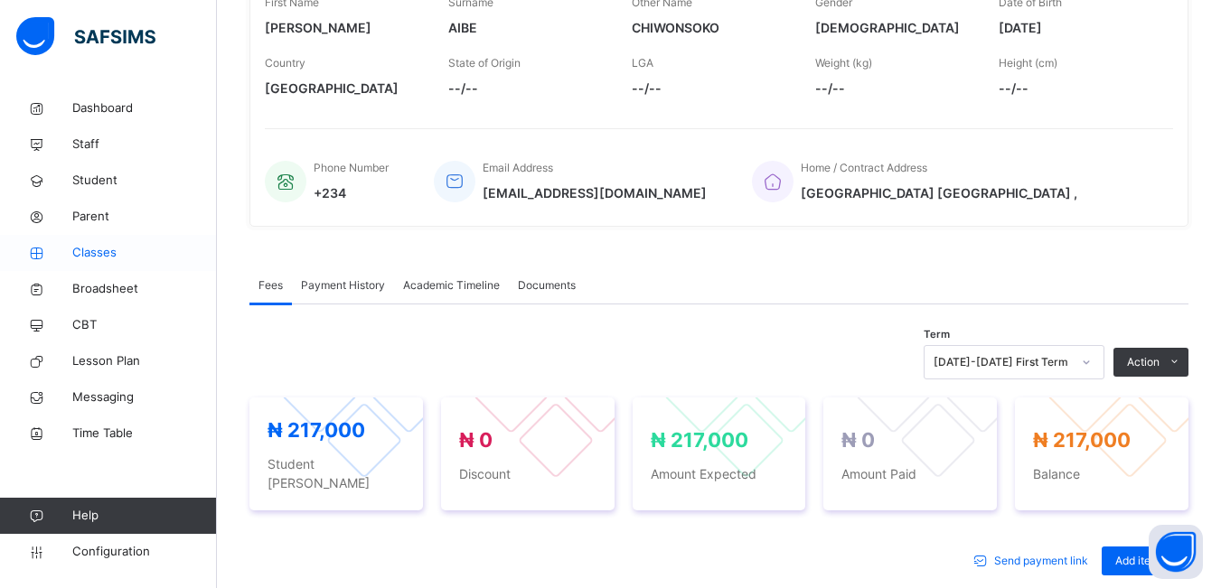
click at [96, 248] on span "Classes" at bounding box center [144, 253] width 145 height 18
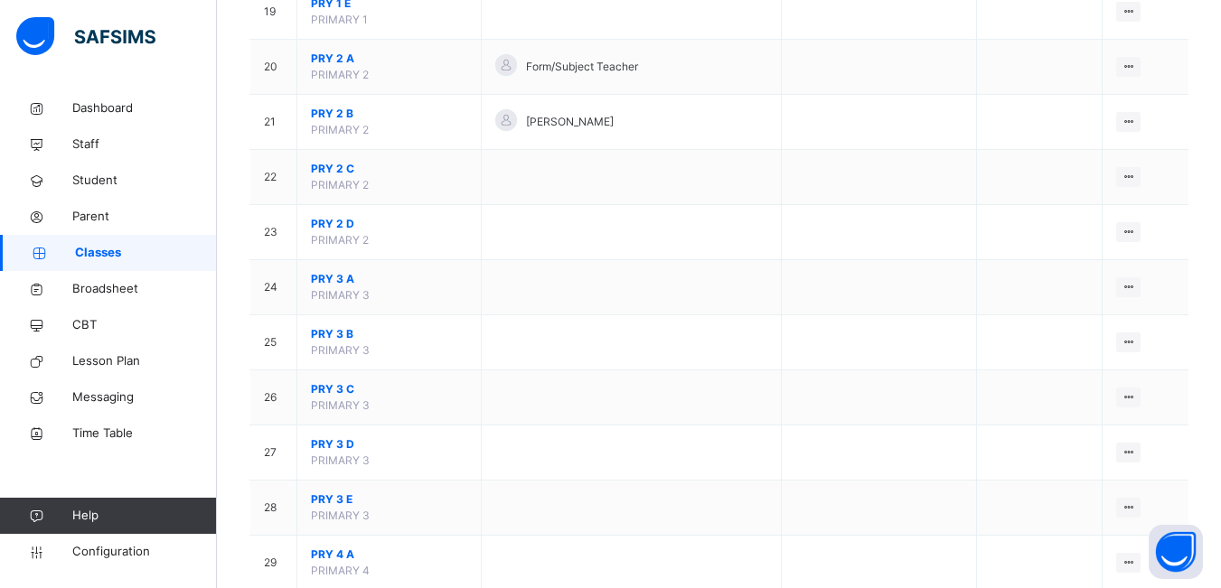
scroll to position [1229, 0]
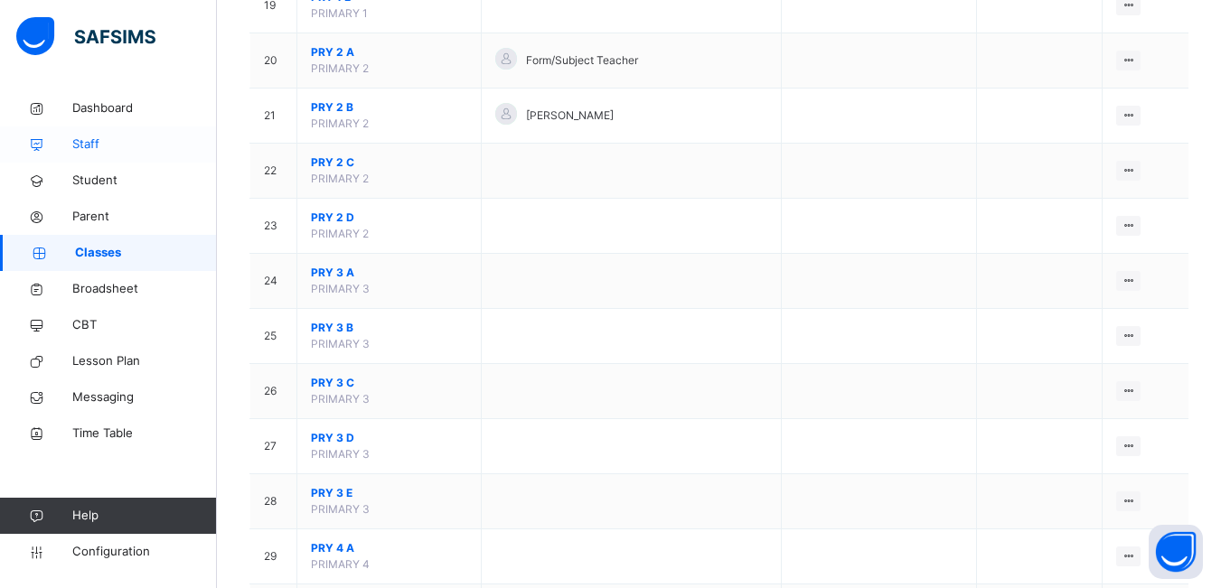
click at [89, 139] on span "Staff" at bounding box center [144, 145] width 145 height 18
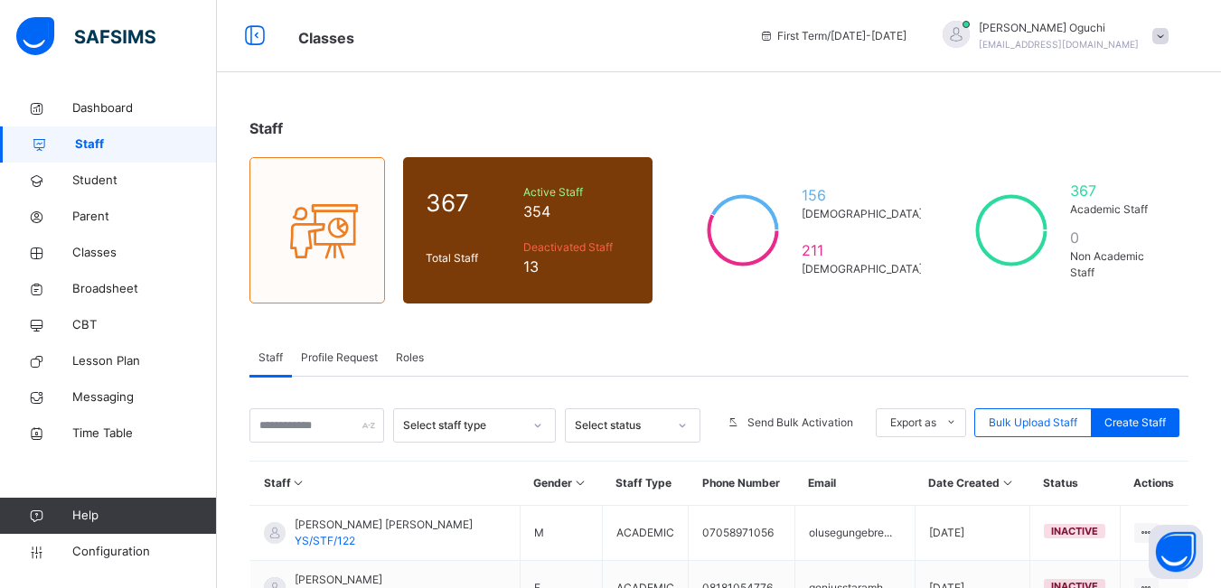
click at [354, 361] on span "Profile Request" at bounding box center [339, 358] width 77 height 16
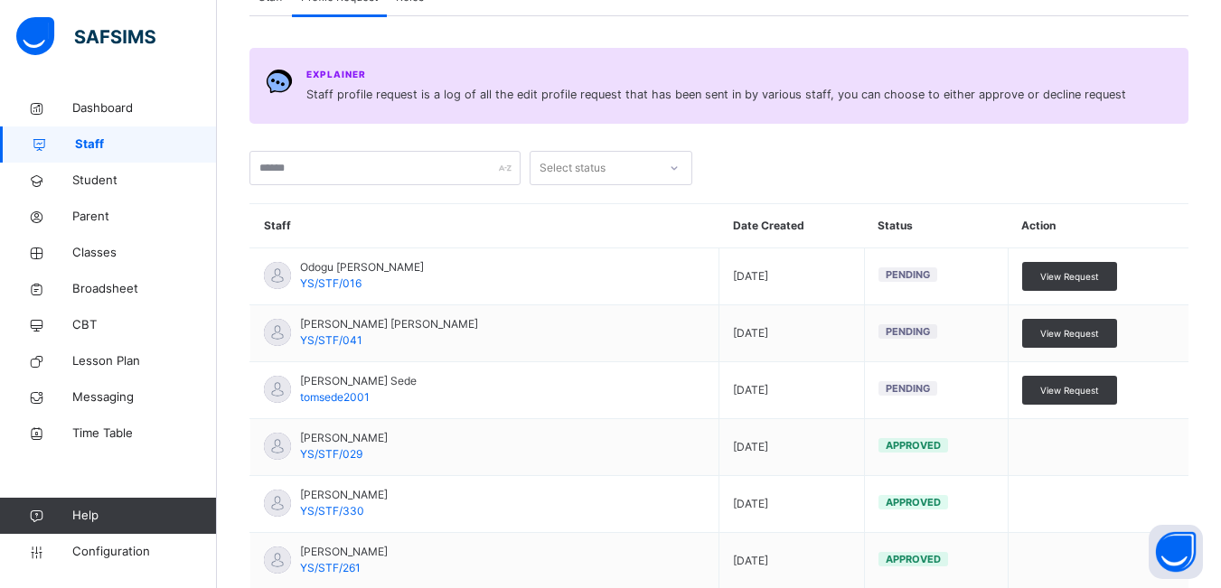
scroll to position [445, 0]
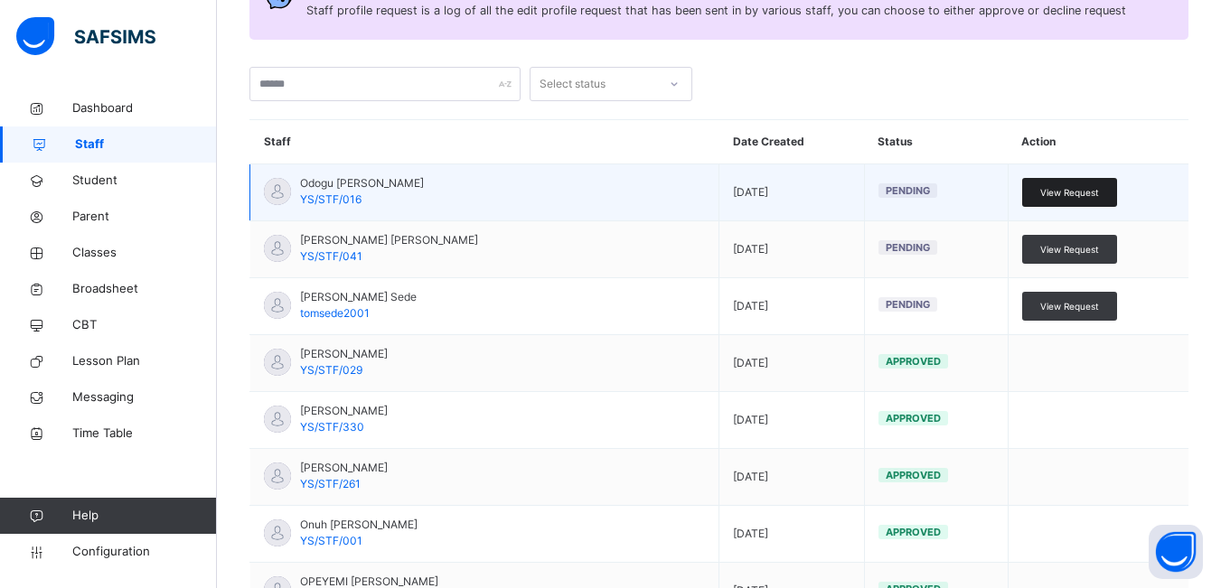
click at [1094, 193] on span "View Request" at bounding box center [1069, 193] width 59 height 14
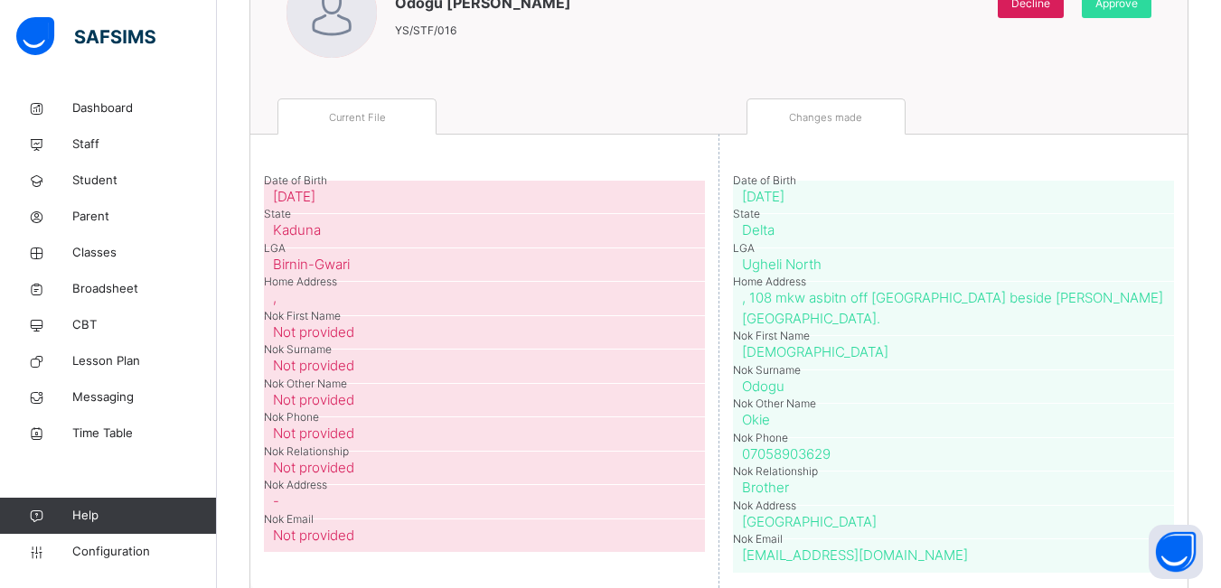
scroll to position [230, 0]
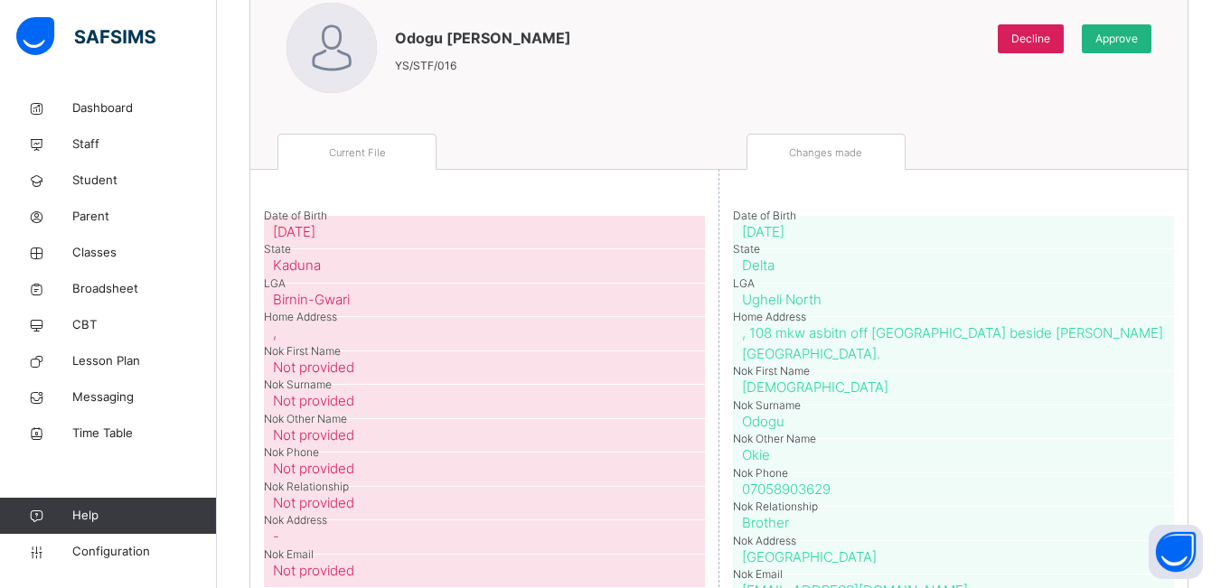
click at [1138, 42] on span "Approve" at bounding box center [1116, 39] width 42 height 16
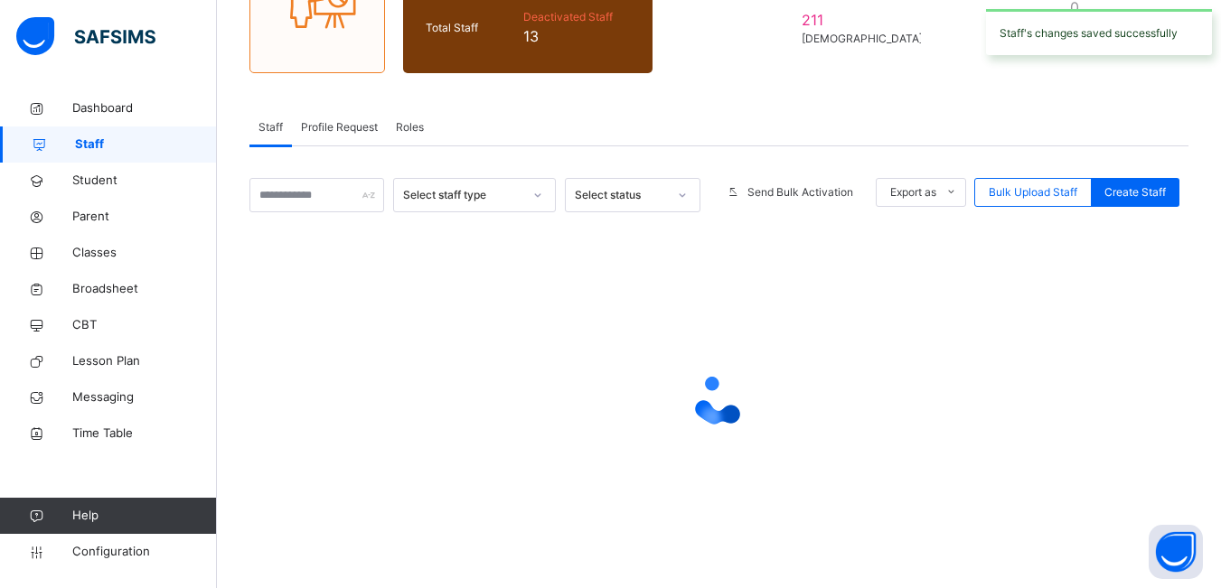
scroll to position [241, 0]
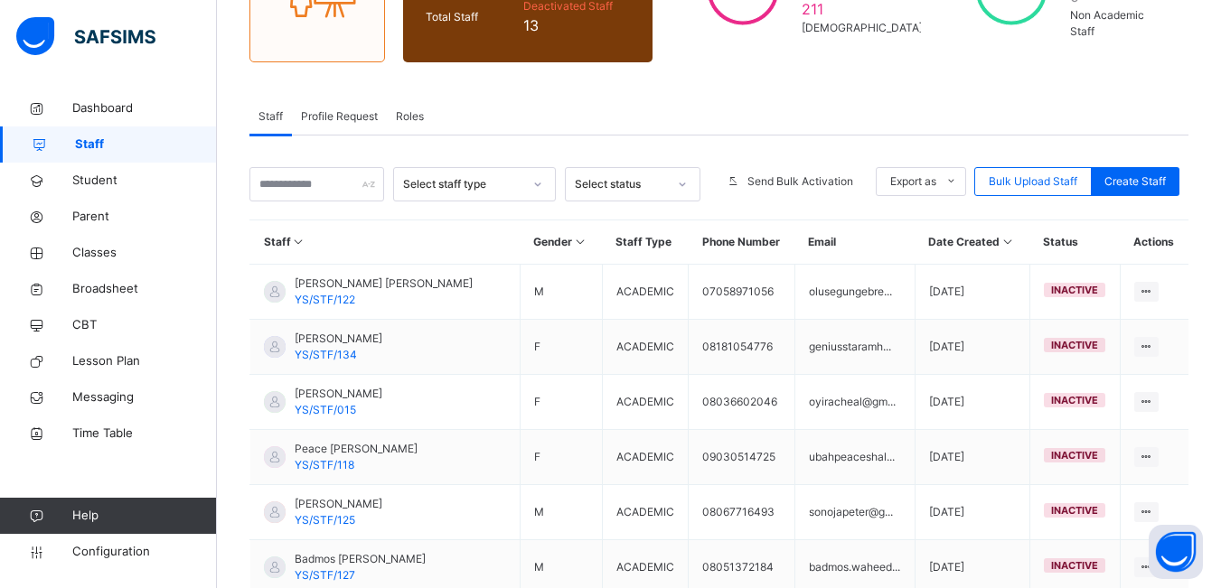
click at [356, 112] on span "Profile Request" at bounding box center [339, 116] width 77 height 16
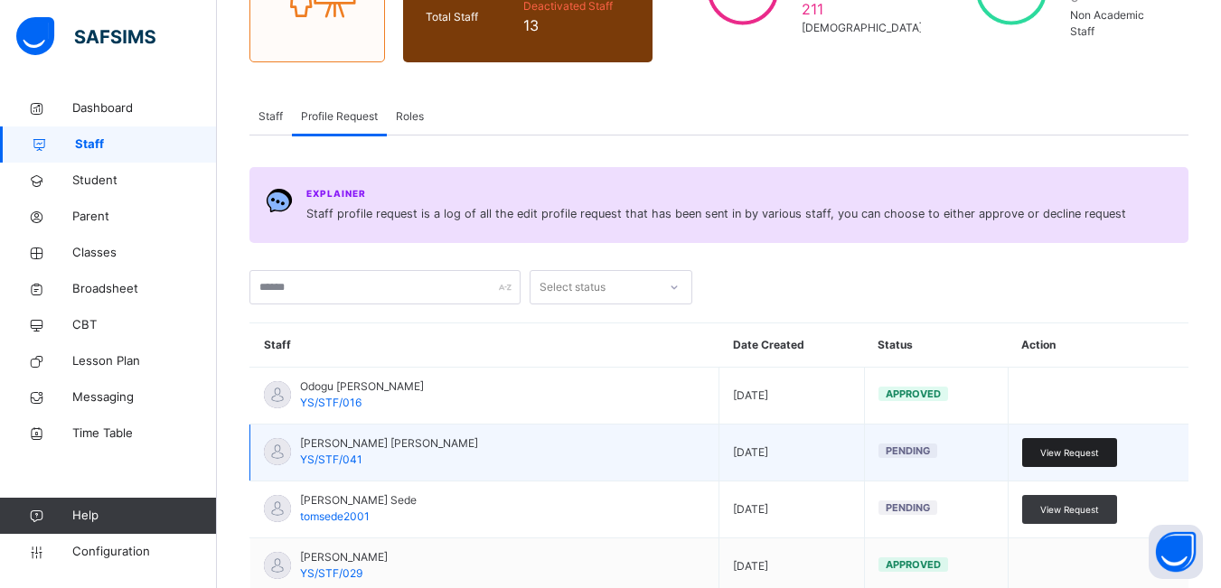
click at [1067, 447] on span "View Request" at bounding box center [1069, 453] width 59 height 14
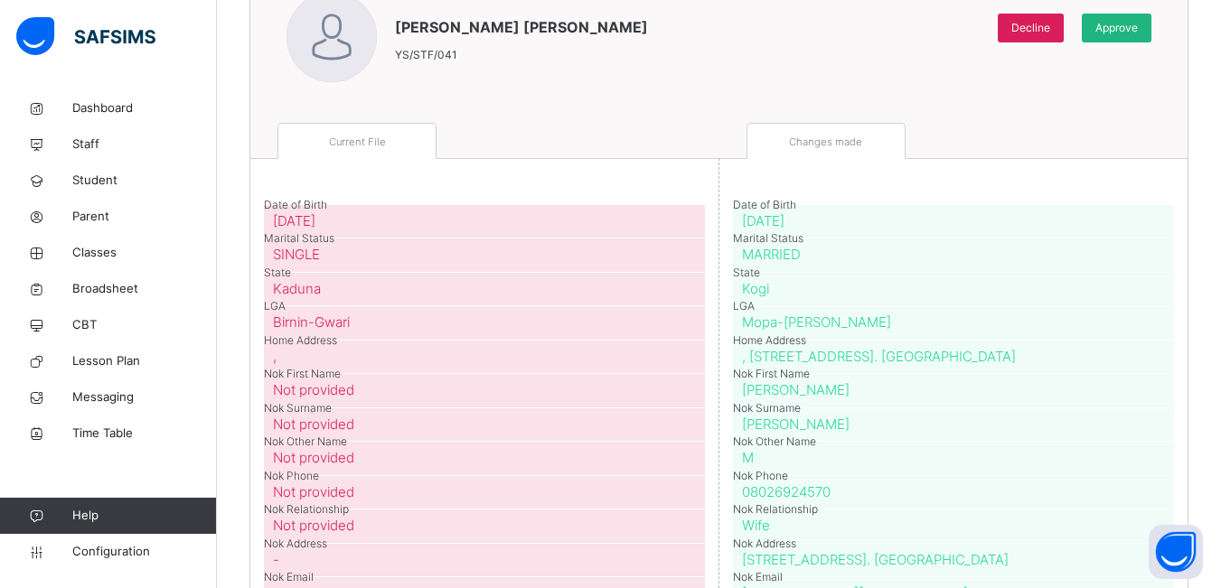
click at [1121, 31] on span "Approve" at bounding box center [1116, 28] width 42 height 16
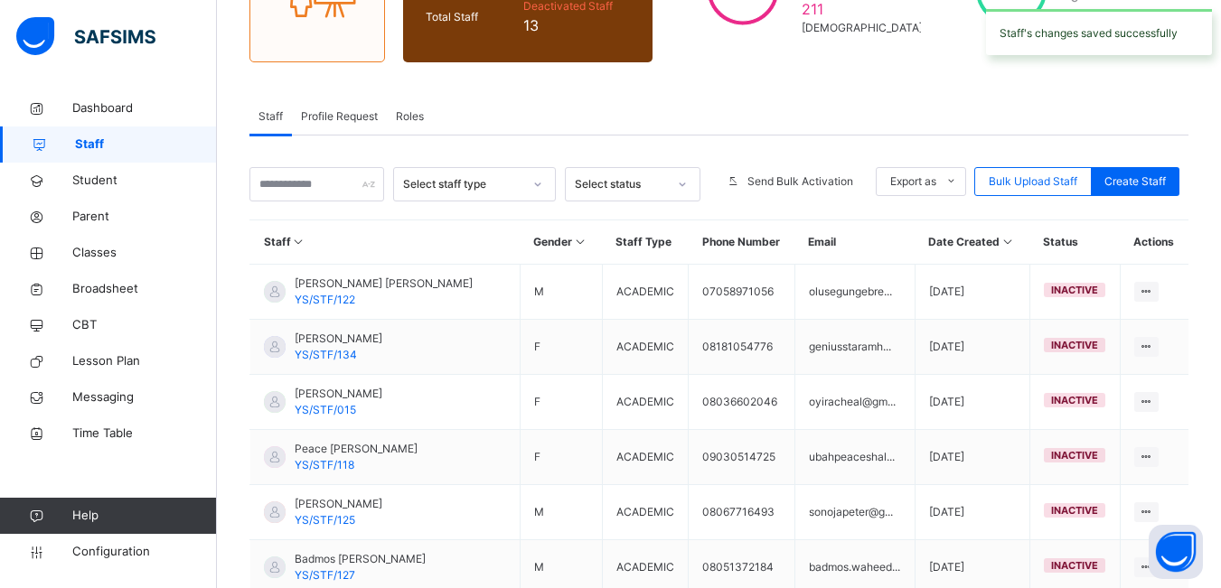
click at [412, 120] on span "Roles" at bounding box center [410, 116] width 28 height 16
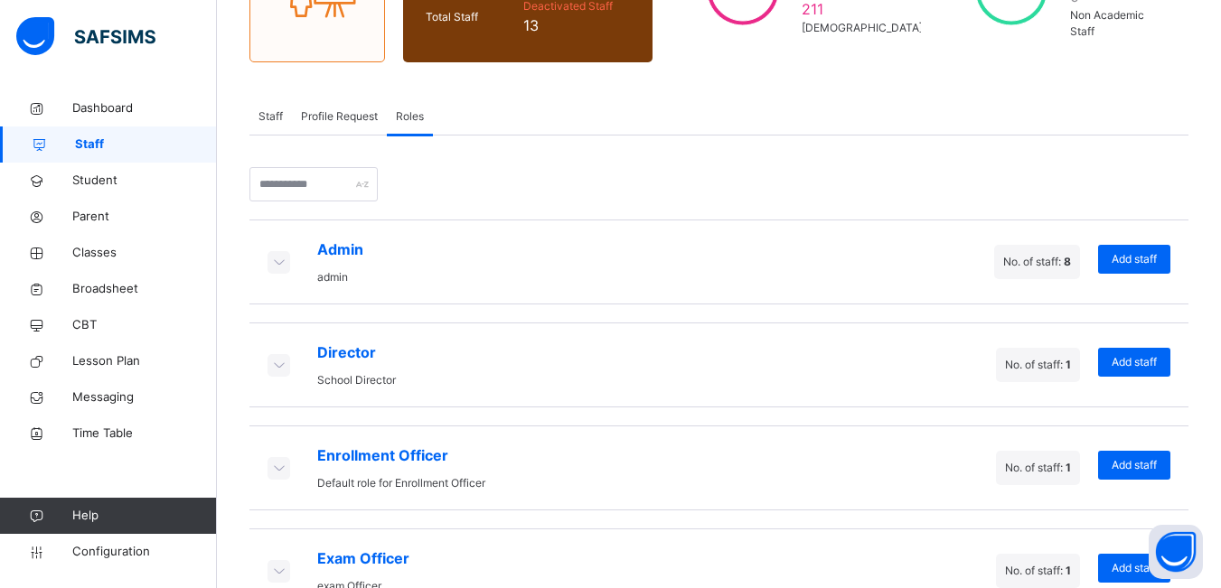
click at [320, 125] on div "Profile Request" at bounding box center [339, 117] width 95 height 36
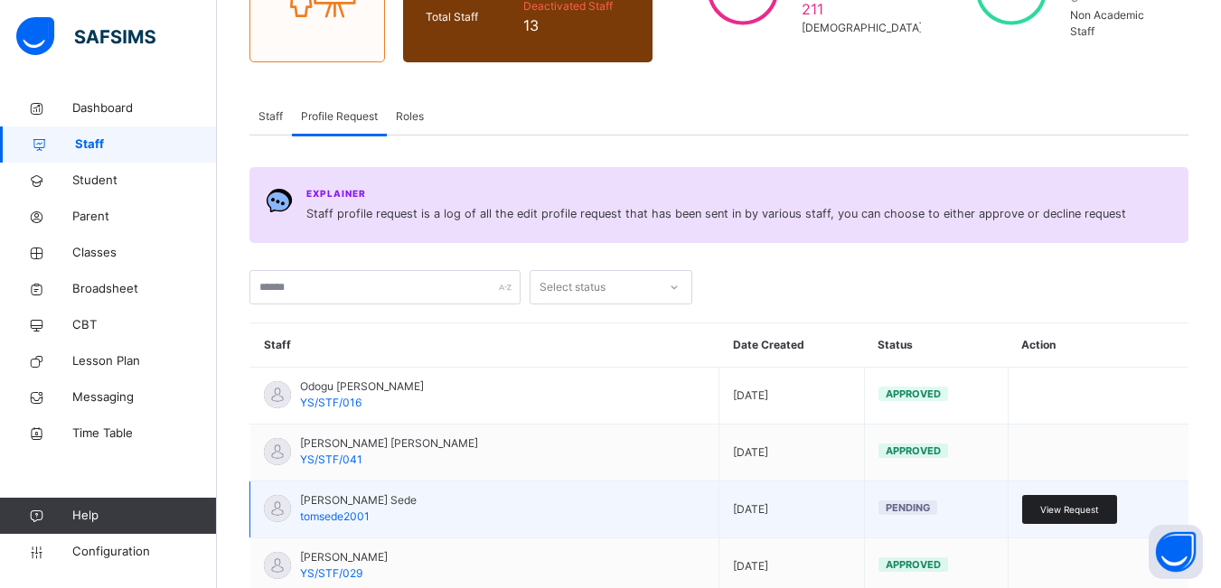
click at [1064, 506] on span "View Request" at bounding box center [1069, 510] width 59 height 14
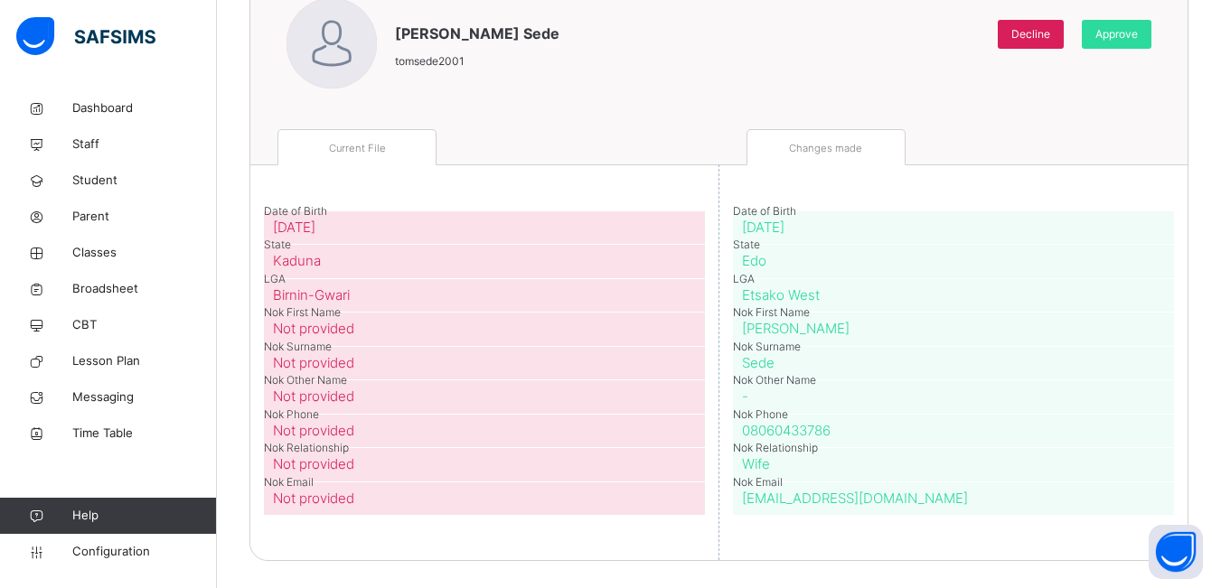
scroll to position [235, 0]
click at [1122, 23] on div "Approve" at bounding box center [1117, 34] width 70 height 29
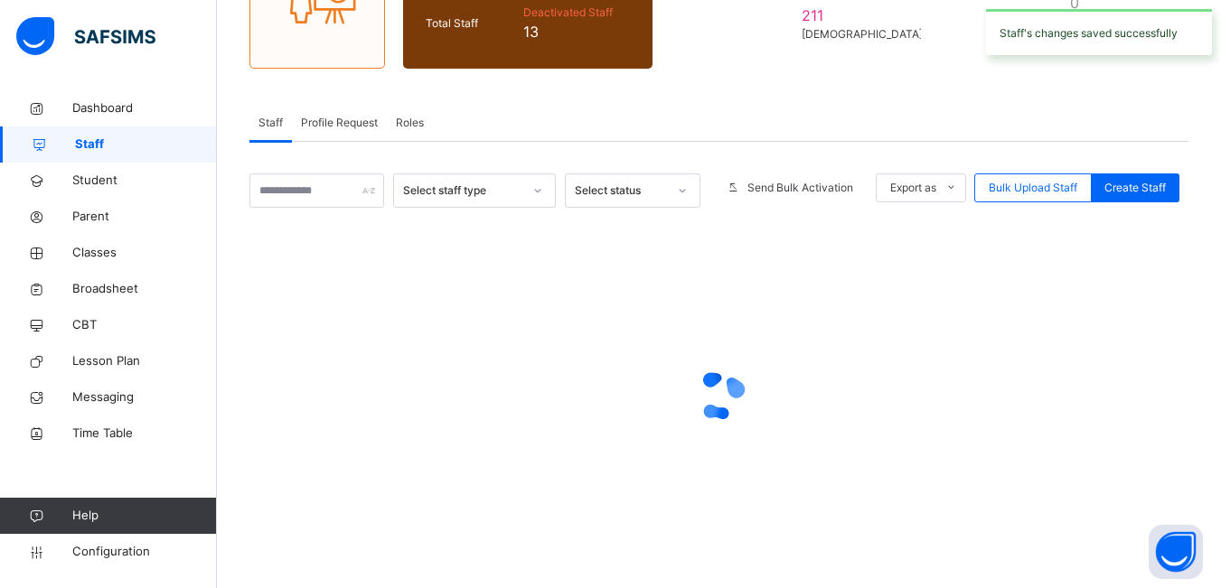
scroll to position [241, 0]
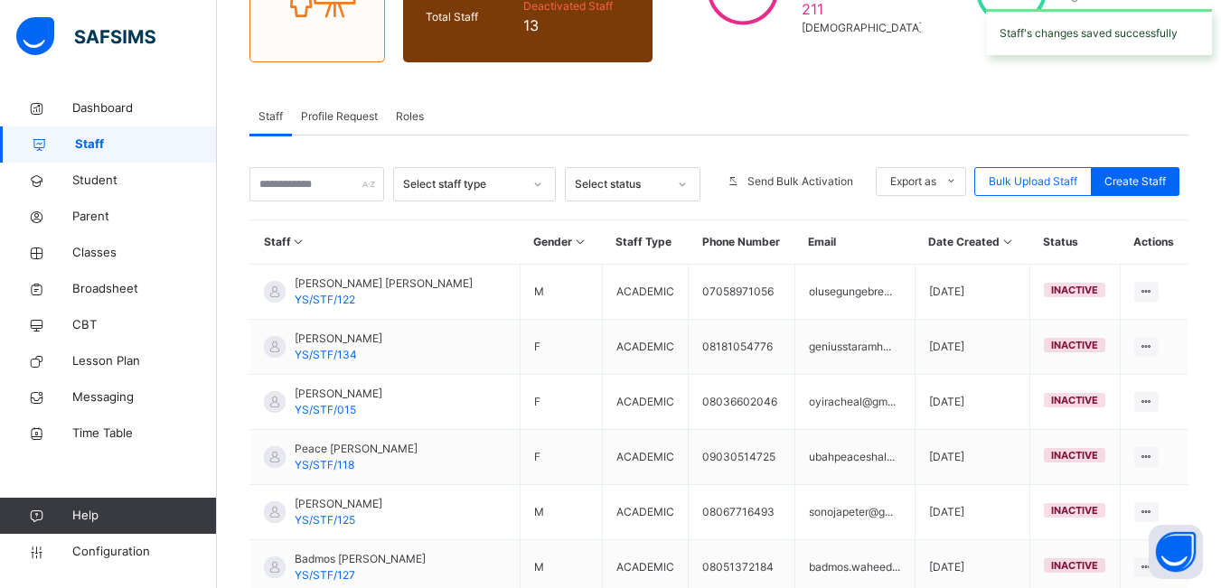
click at [324, 120] on span "Profile Request" at bounding box center [339, 116] width 77 height 16
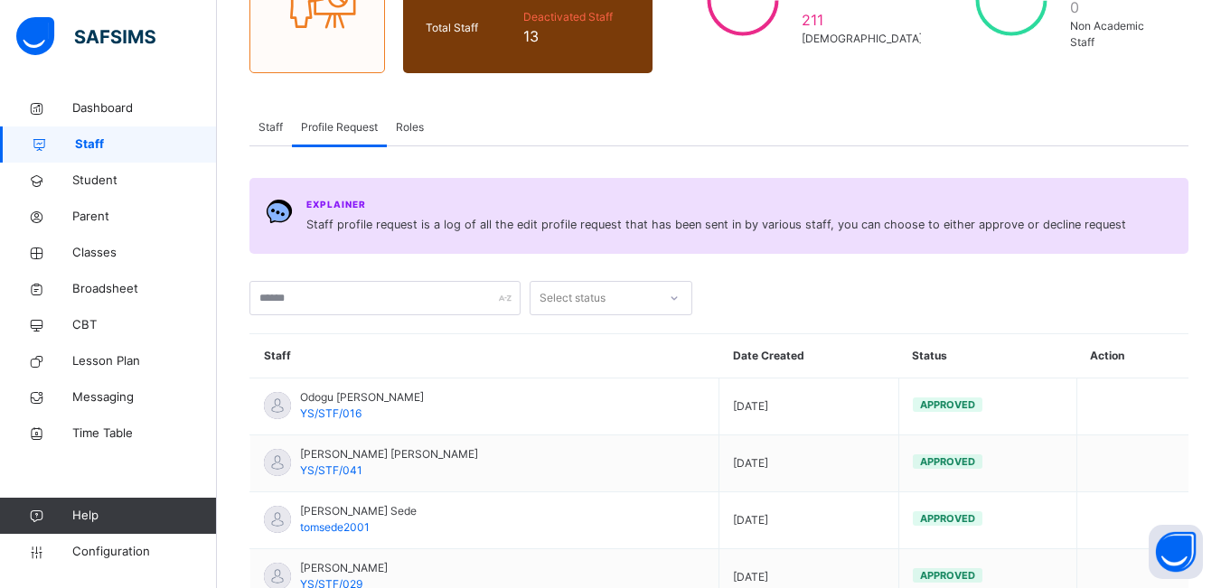
scroll to position [218, 0]
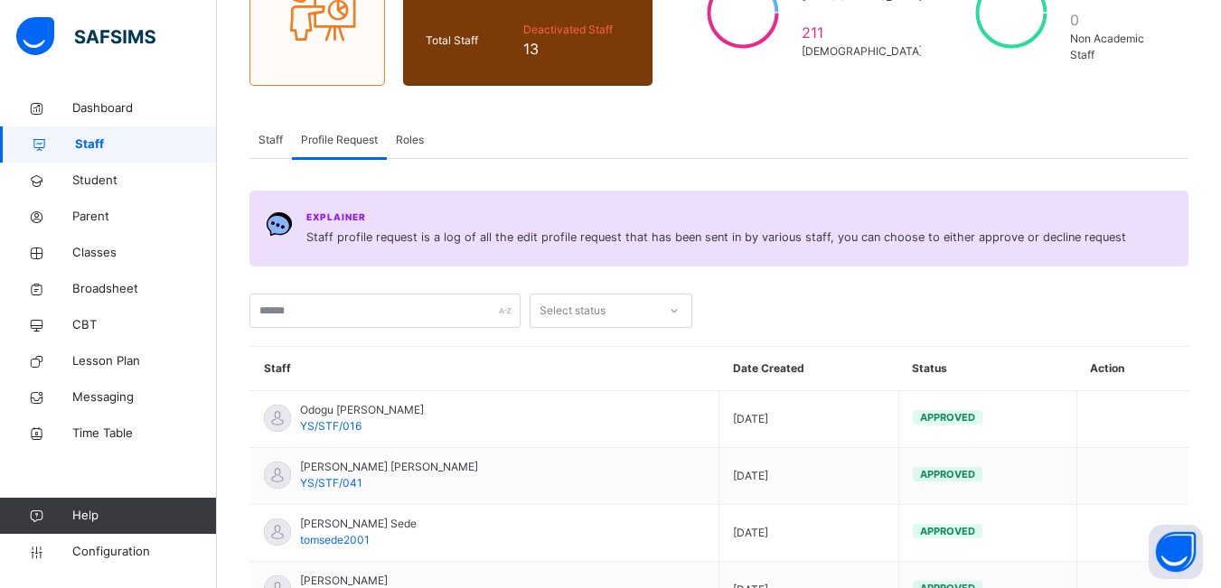
click at [409, 144] on span "Roles" at bounding box center [410, 140] width 28 height 16
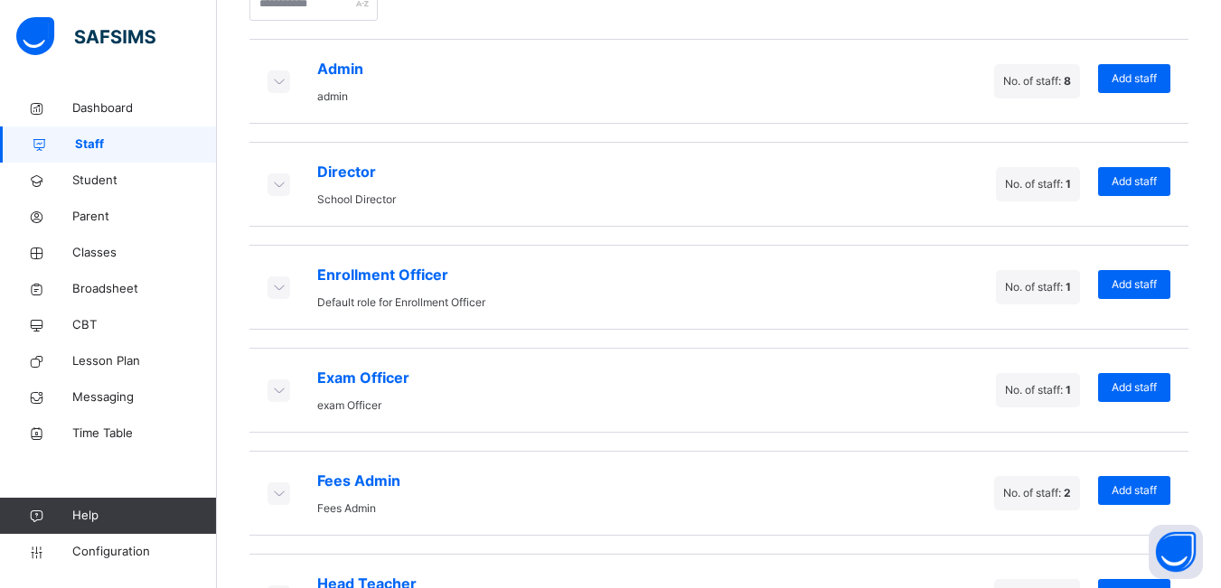
scroll to position [435, 0]
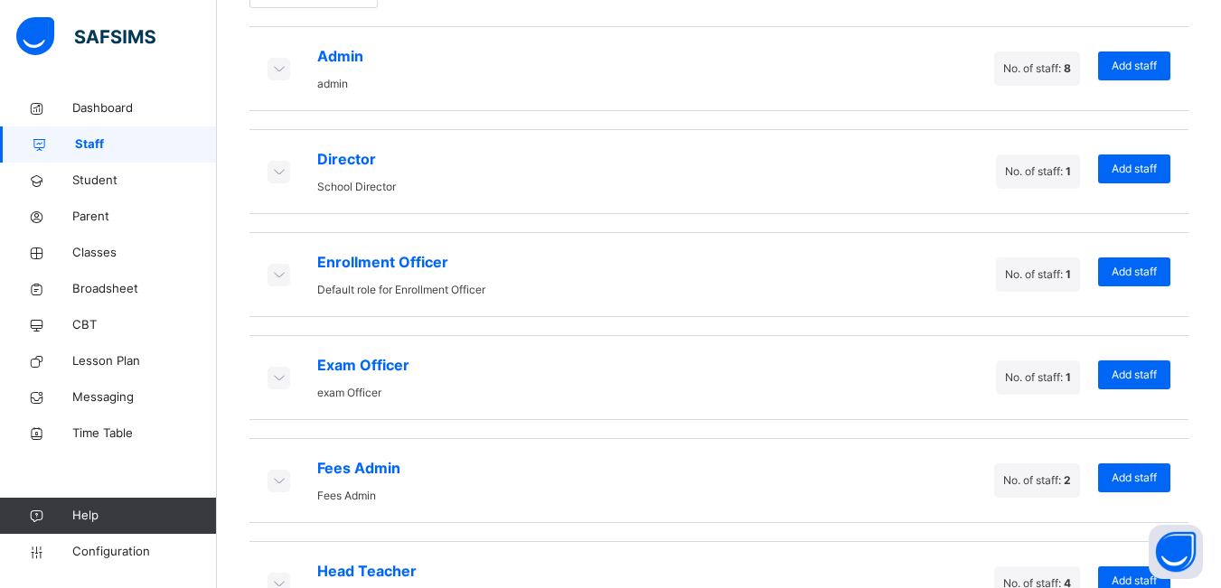
click at [277, 275] on icon at bounding box center [278, 274] width 20 height 18
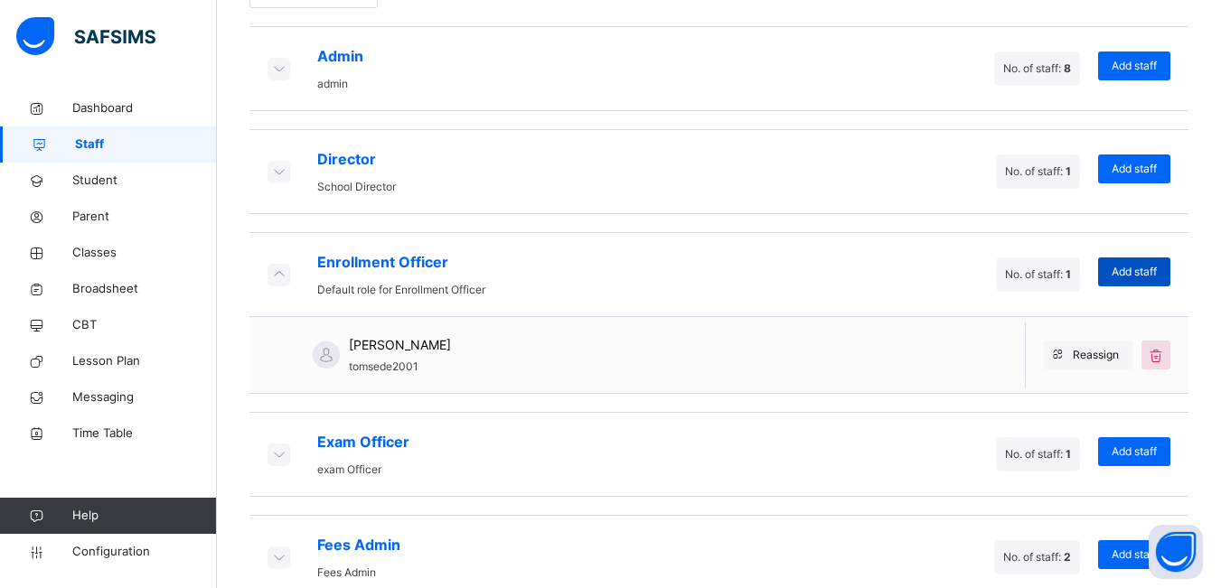
click at [1138, 273] on span "Add staff" at bounding box center [1134, 272] width 45 height 16
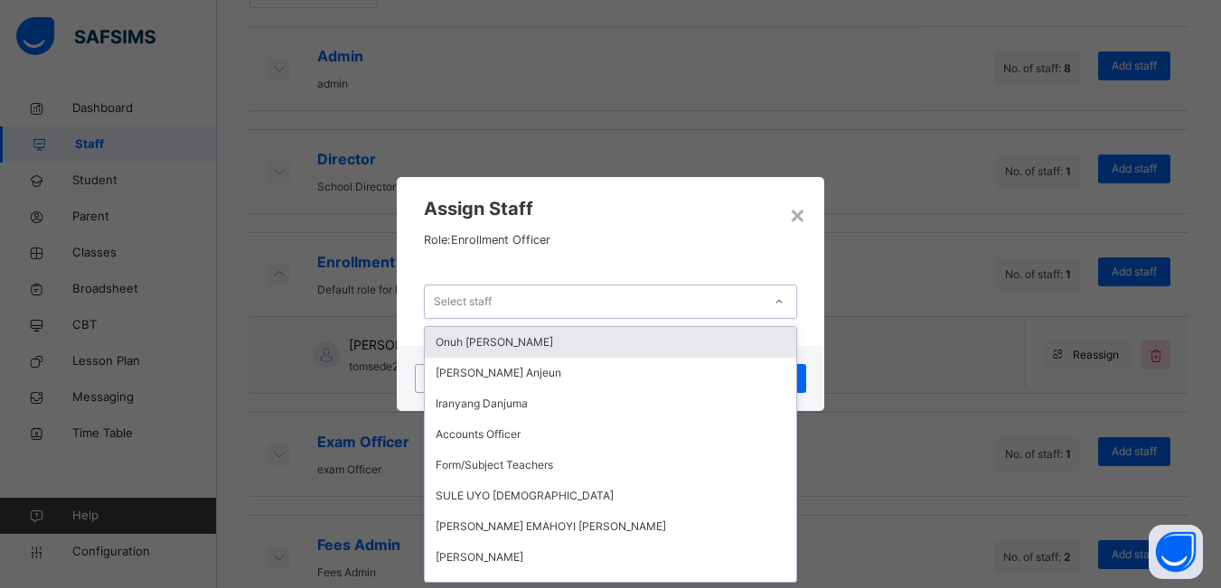
click at [458, 301] on div "Select staff" at bounding box center [463, 302] width 58 height 34
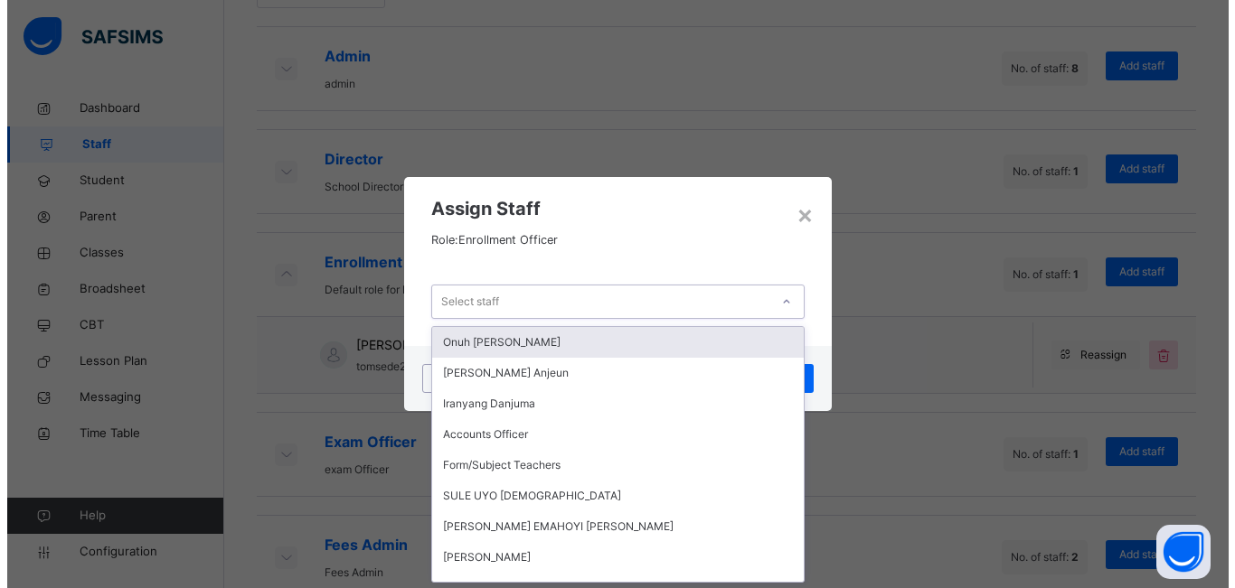
scroll to position [0, 0]
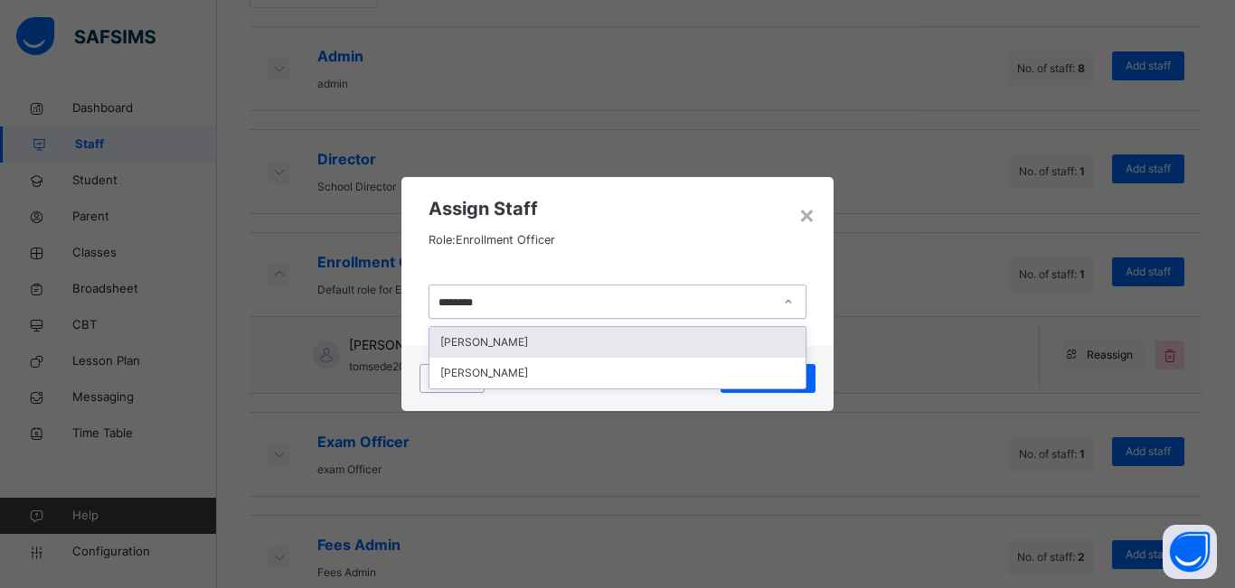
type input "*********"
click at [545, 350] on div "[PERSON_NAME]" at bounding box center [617, 342] width 376 height 31
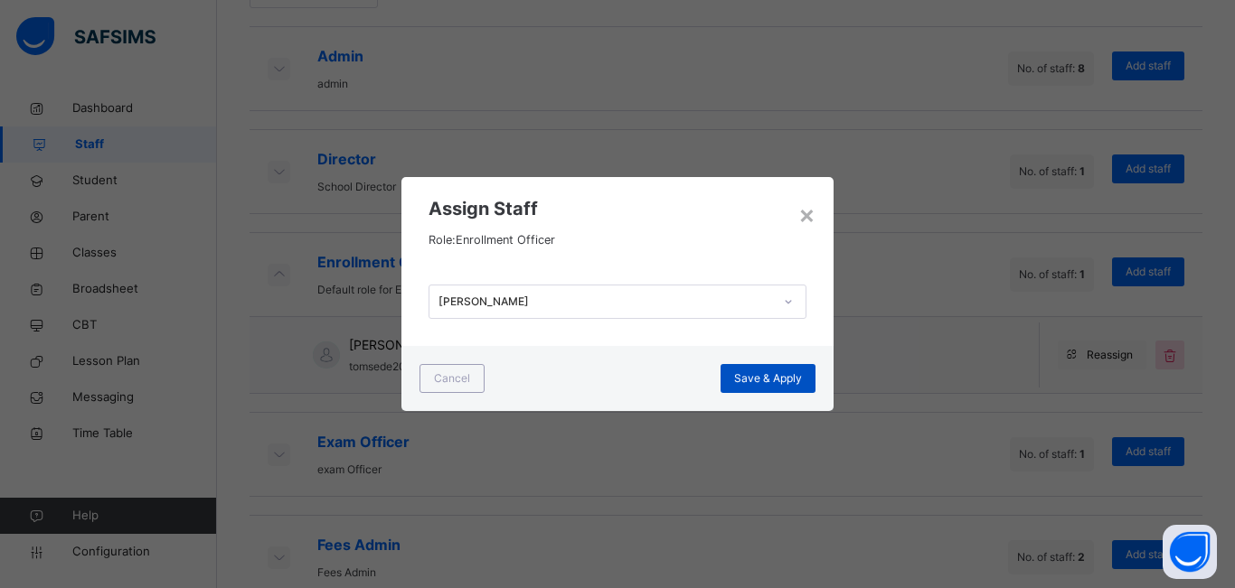
click at [773, 377] on span "Save & Apply" at bounding box center [768, 379] width 68 height 16
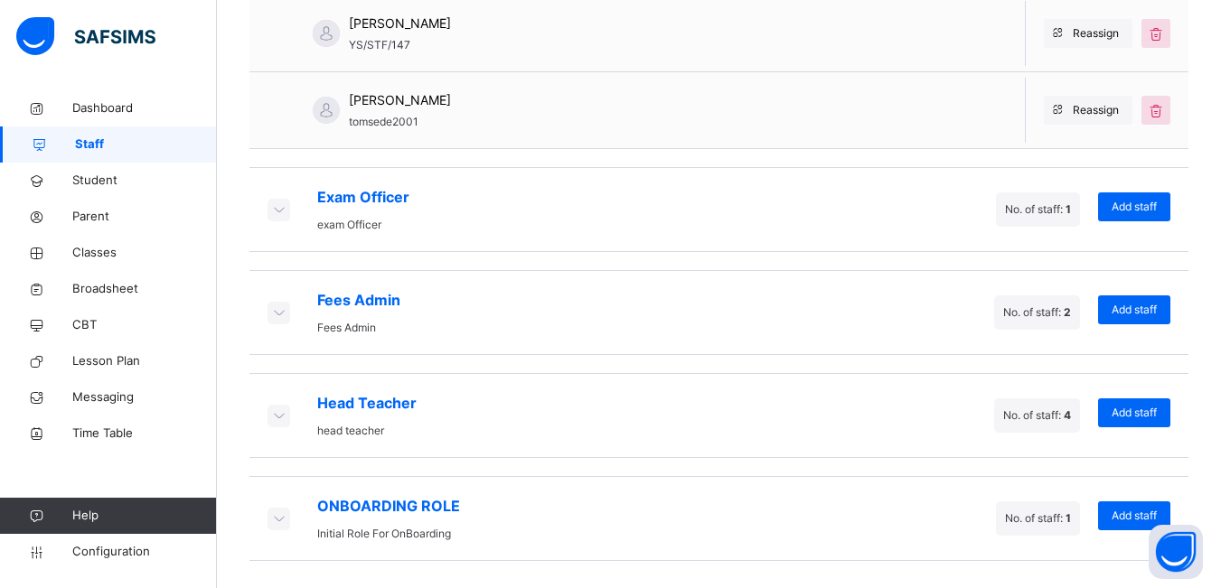
scroll to position [720, 0]
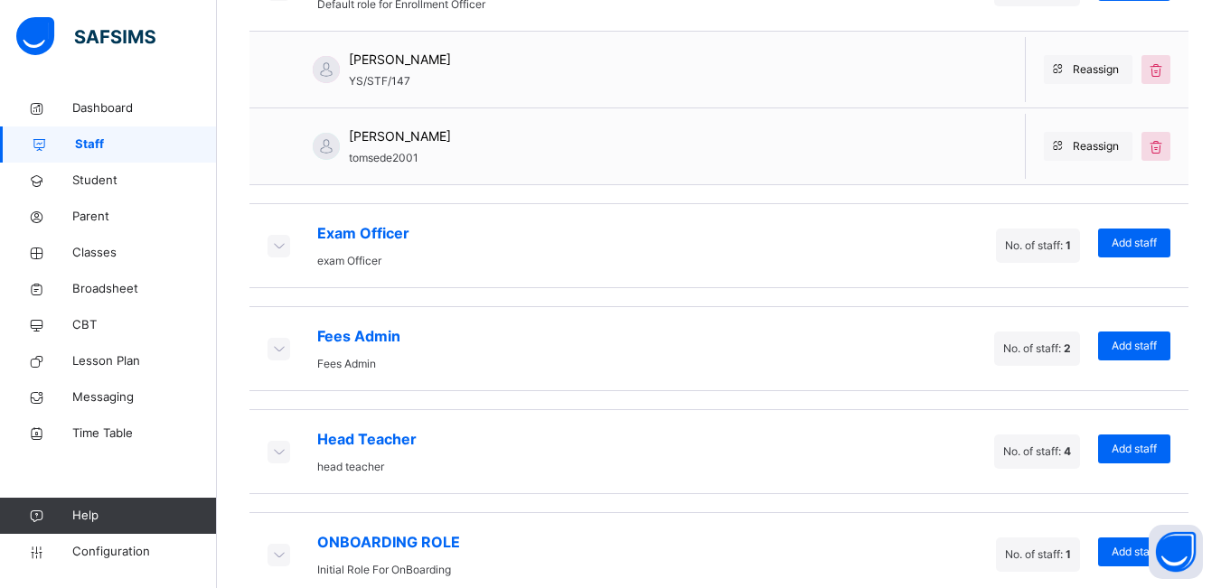
click at [1033, 457] on span "No. of staff: 4" at bounding box center [1037, 452] width 68 height 14
click at [275, 452] on icon at bounding box center [278, 451] width 20 height 18
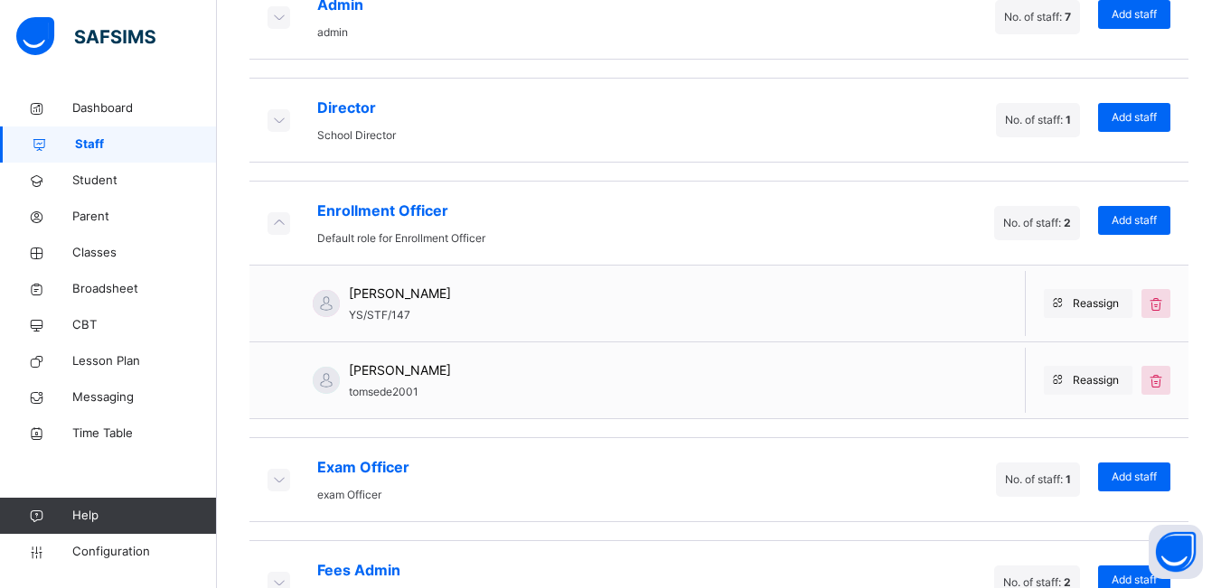
scroll to position [455, 0]
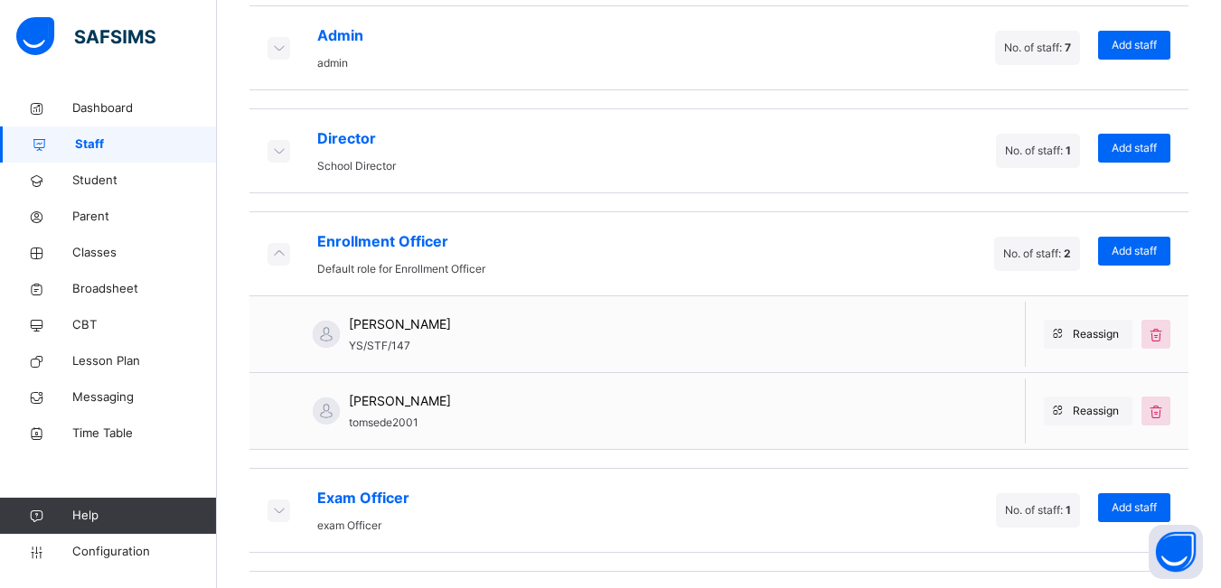
click at [1056, 52] on span "No. of staff: 7" at bounding box center [1037, 48] width 67 height 14
click at [277, 50] on icon at bounding box center [278, 47] width 20 height 18
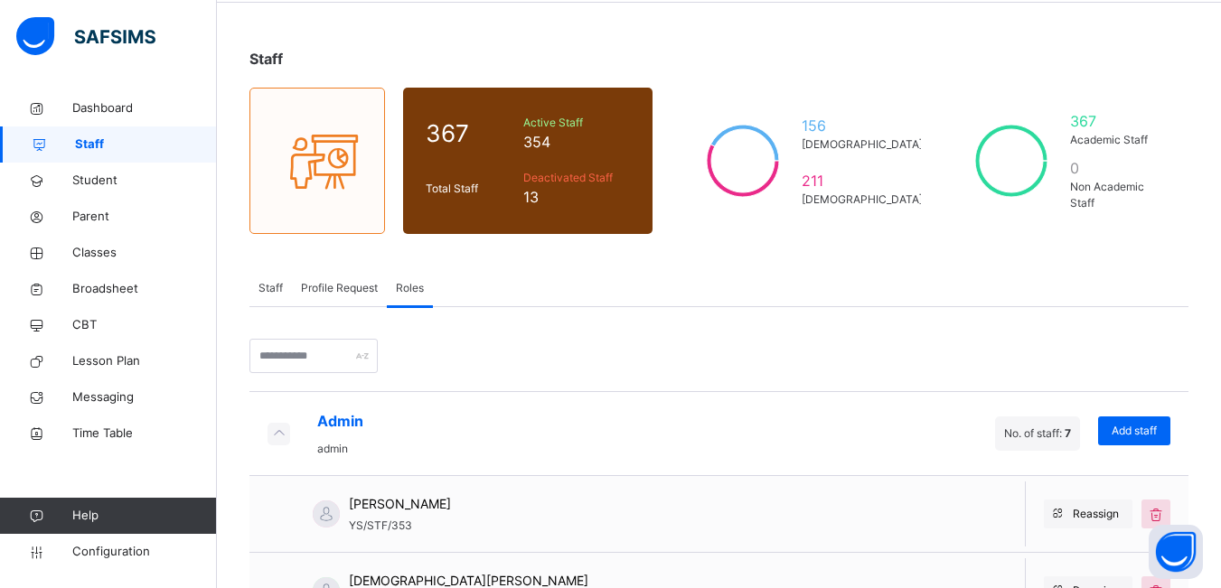
scroll to position [33, 0]
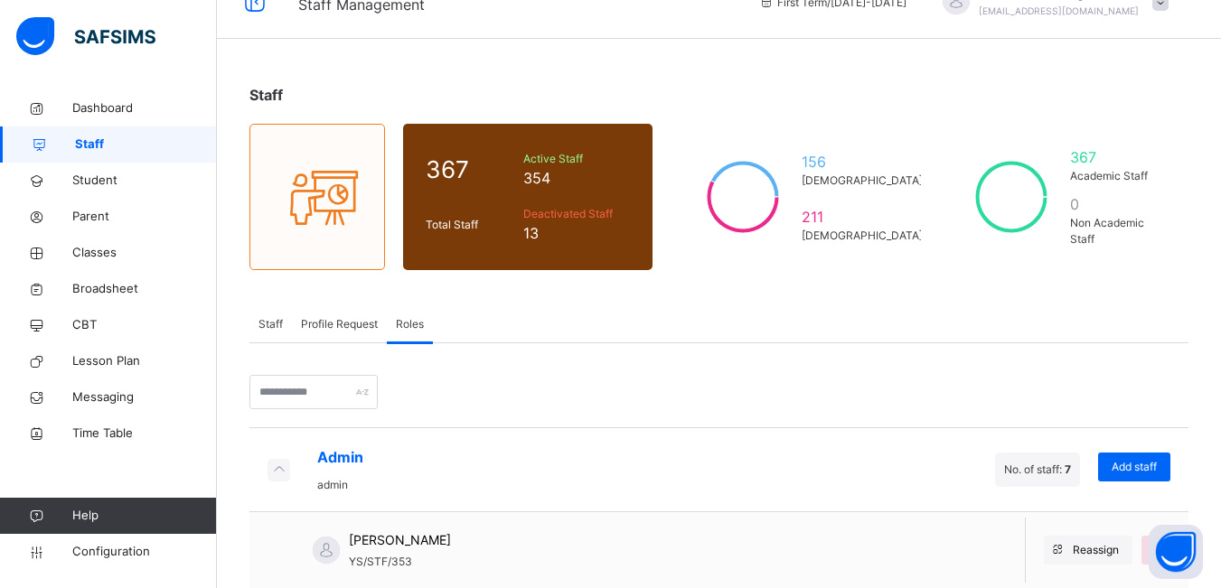
click at [326, 323] on span "Profile Request" at bounding box center [339, 324] width 77 height 16
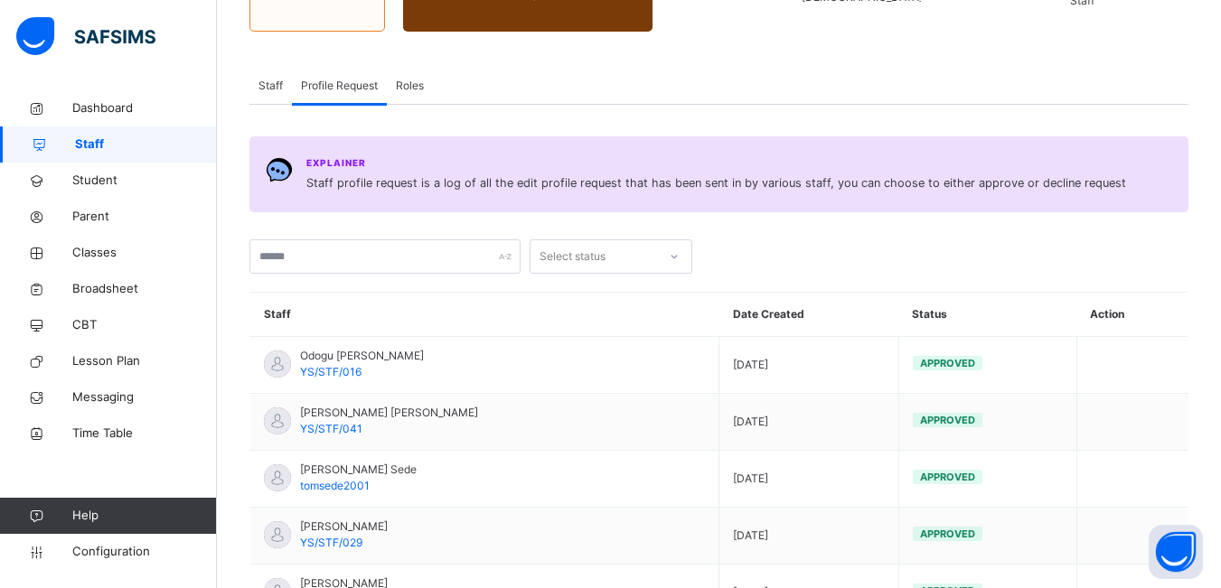
scroll to position [286, 0]
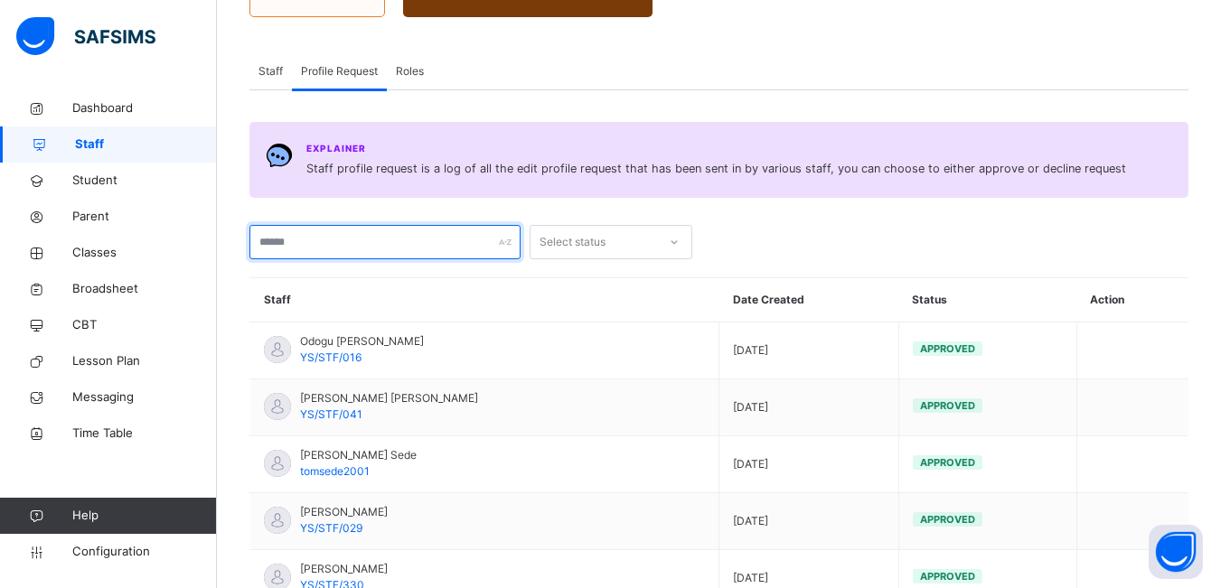
click at [275, 242] on input "text" at bounding box center [384, 242] width 271 height 34
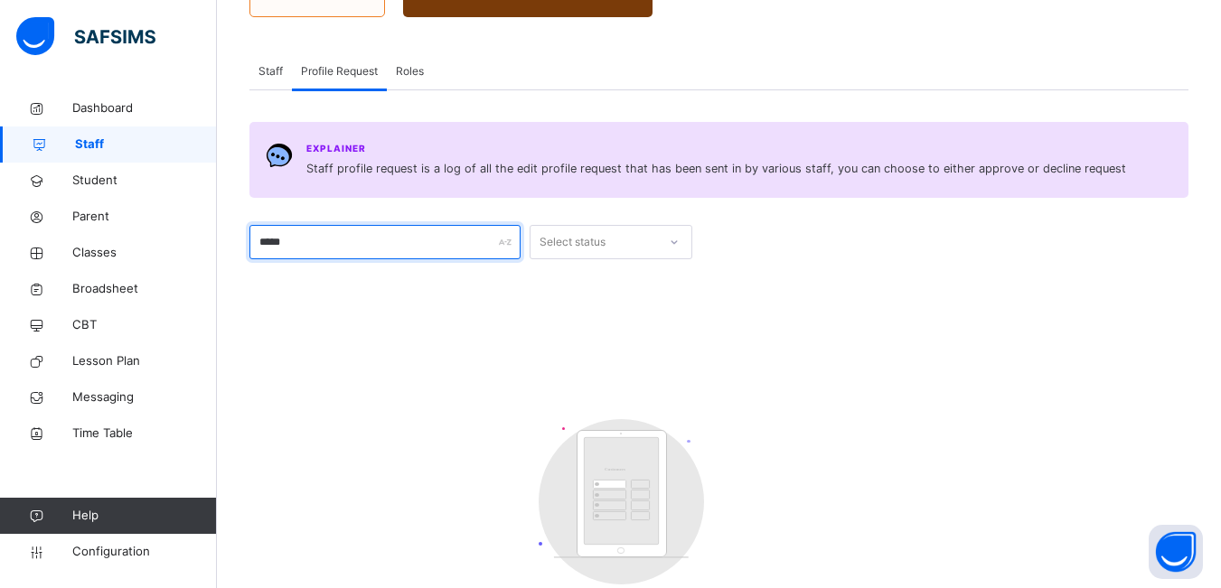
type input "*****"
click at [268, 71] on span "Staff" at bounding box center [270, 71] width 24 height 16
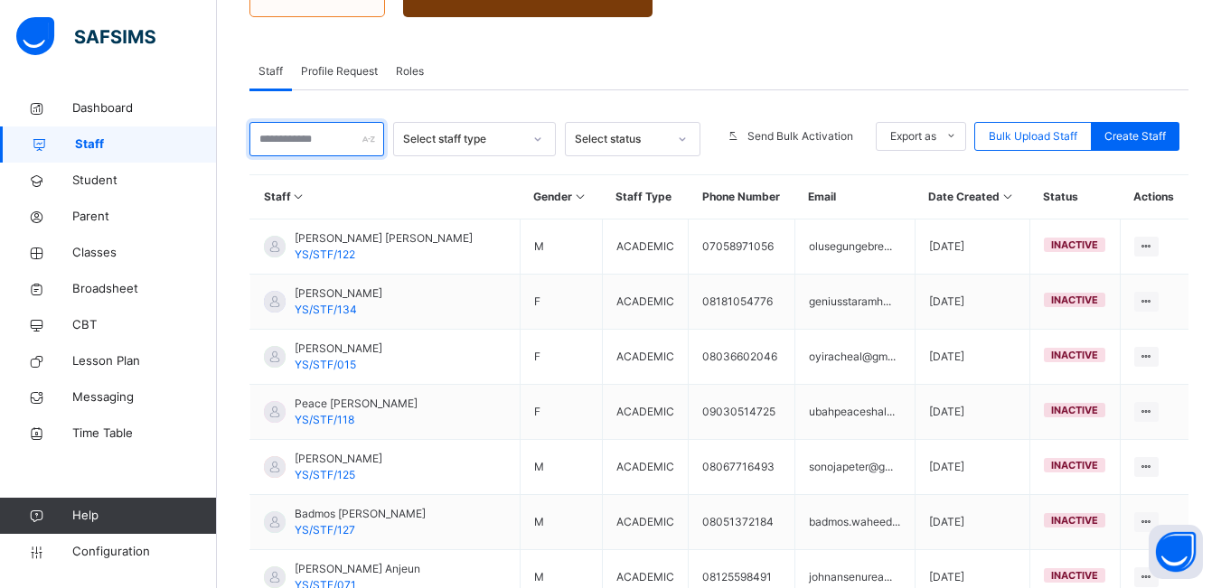
click at [267, 144] on input "text" at bounding box center [316, 139] width 135 height 34
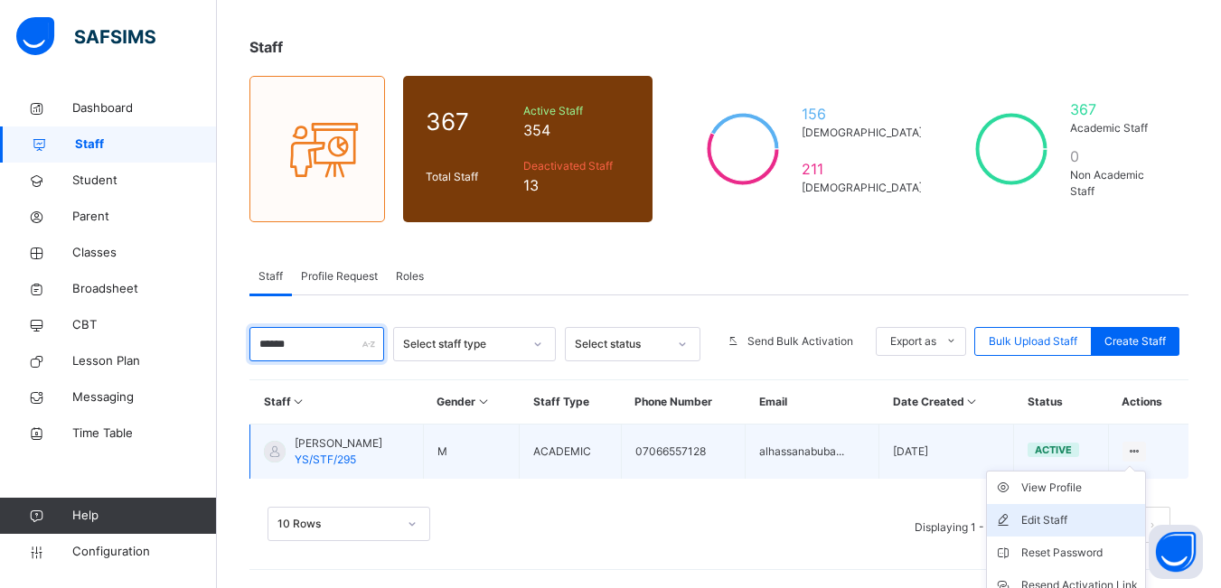
scroll to position [161, 0]
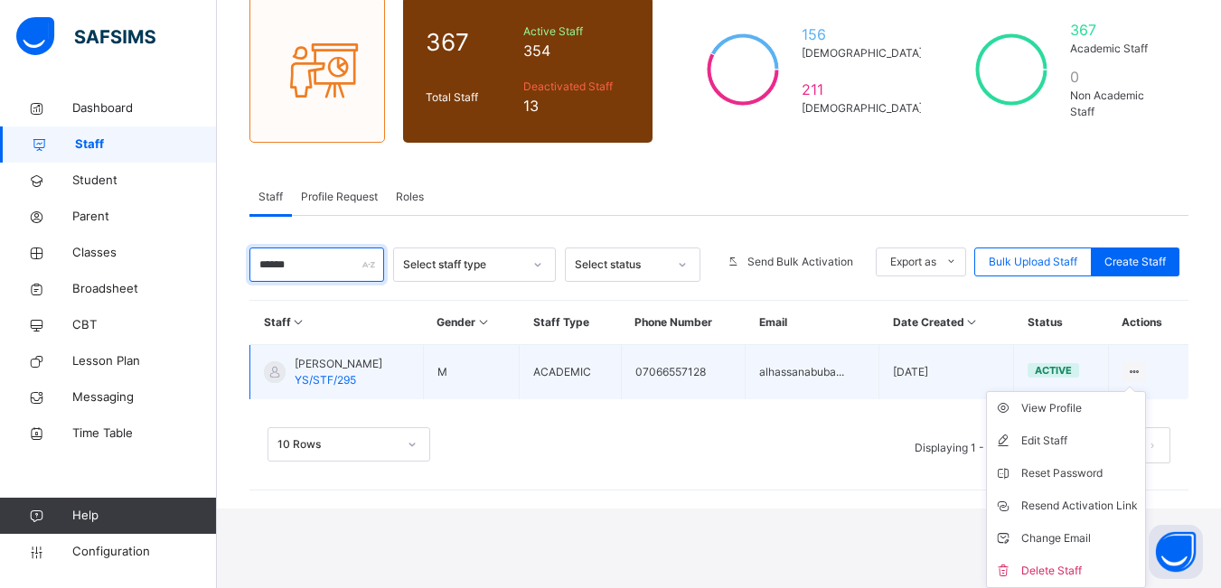
type input "******"
click at [1142, 371] on icon at bounding box center [1134, 372] width 15 height 14
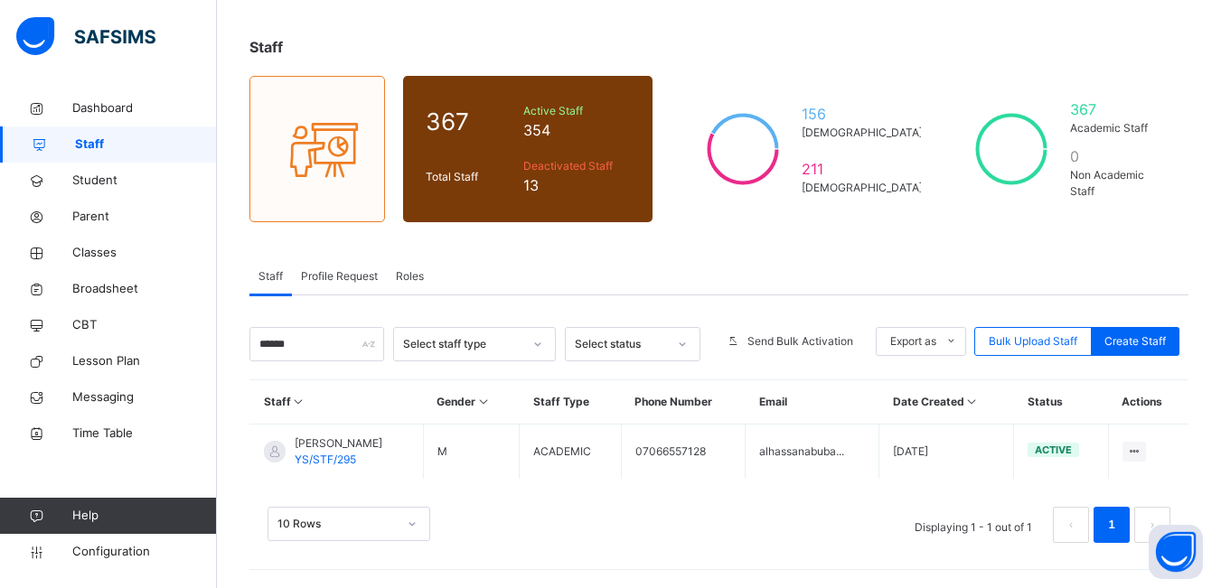
scroll to position [81, 0]
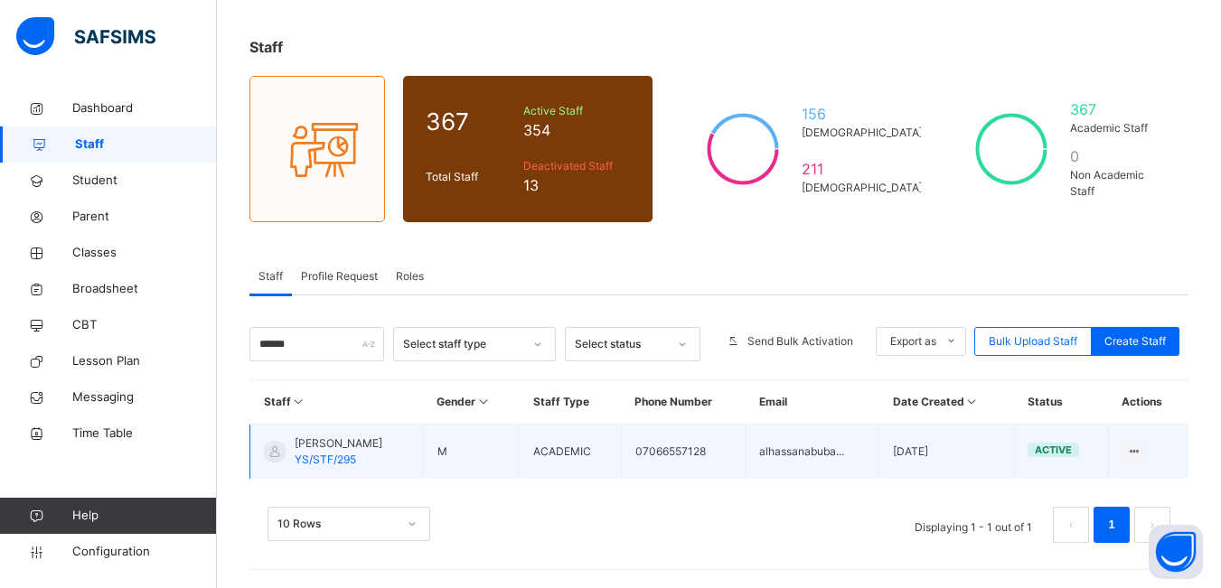
click at [836, 442] on td "alhassanabuba..." at bounding box center [813, 452] width 134 height 55
click at [833, 452] on td "alhassanabuba..." at bounding box center [813, 452] width 134 height 55
click at [329, 460] on span "YS/STF/295" at bounding box center [325, 460] width 61 height 14
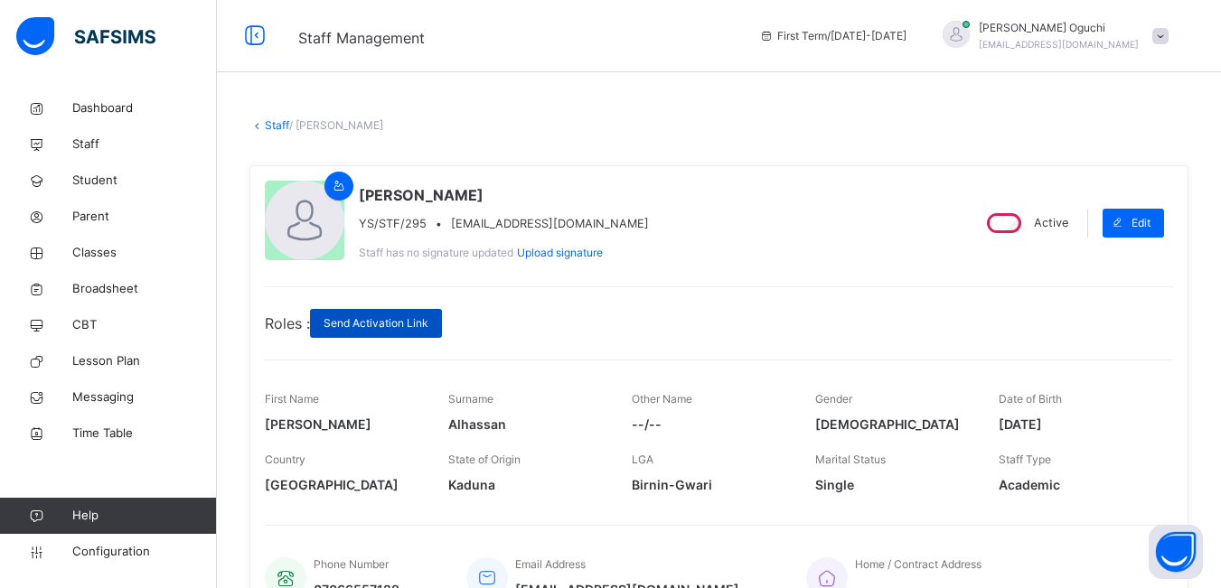
click at [360, 320] on span "Send Activation Link" at bounding box center [376, 323] width 105 height 16
